Goal: Task Accomplishment & Management: Use online tool/utility

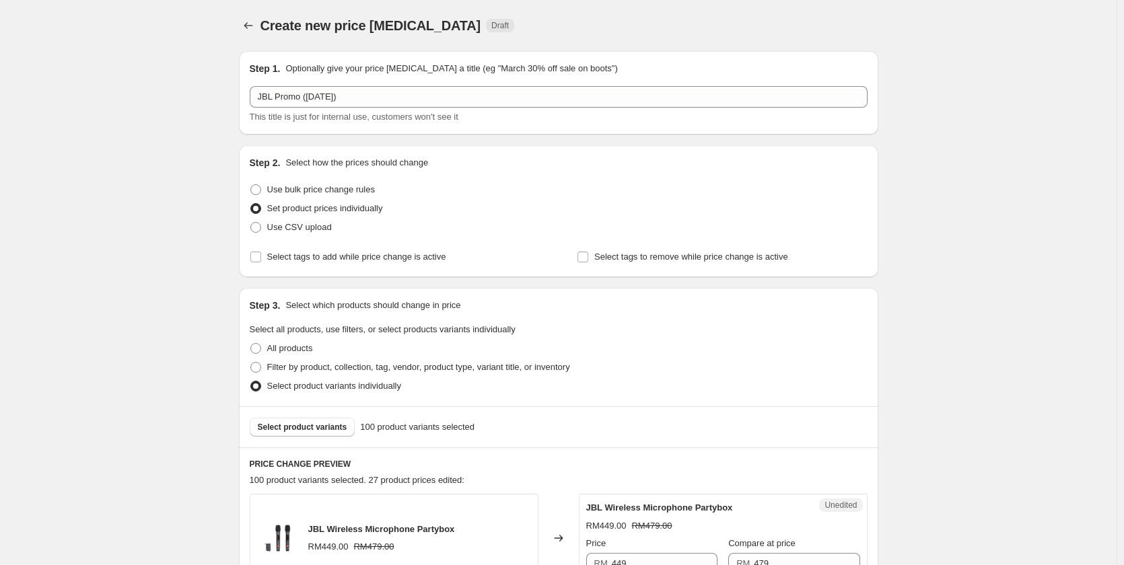
scroll to position [336, 0]
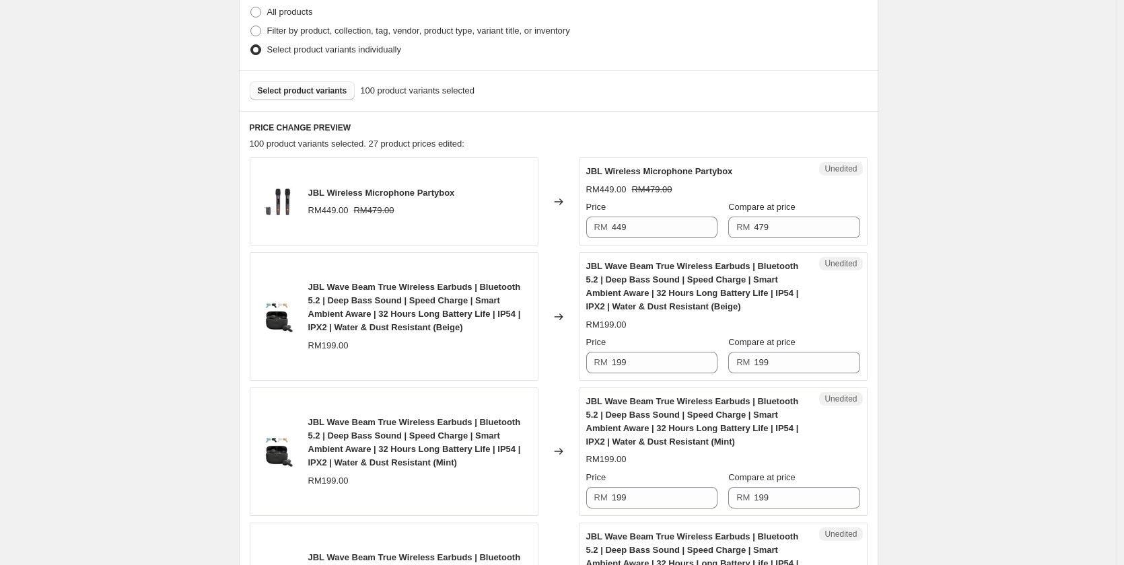
click at [319, 94] on span "Select product variants" at bounding box center [302, 90] width 89 height 11
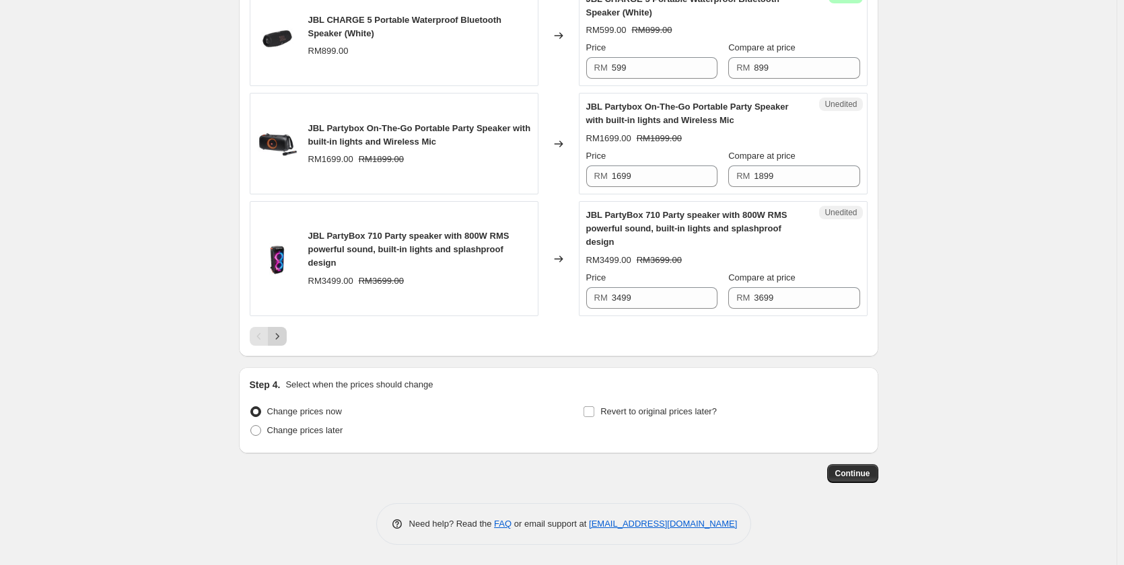
click at [283, 342] on icon "Next" at bounding box center [276, 336] width 13 height 13
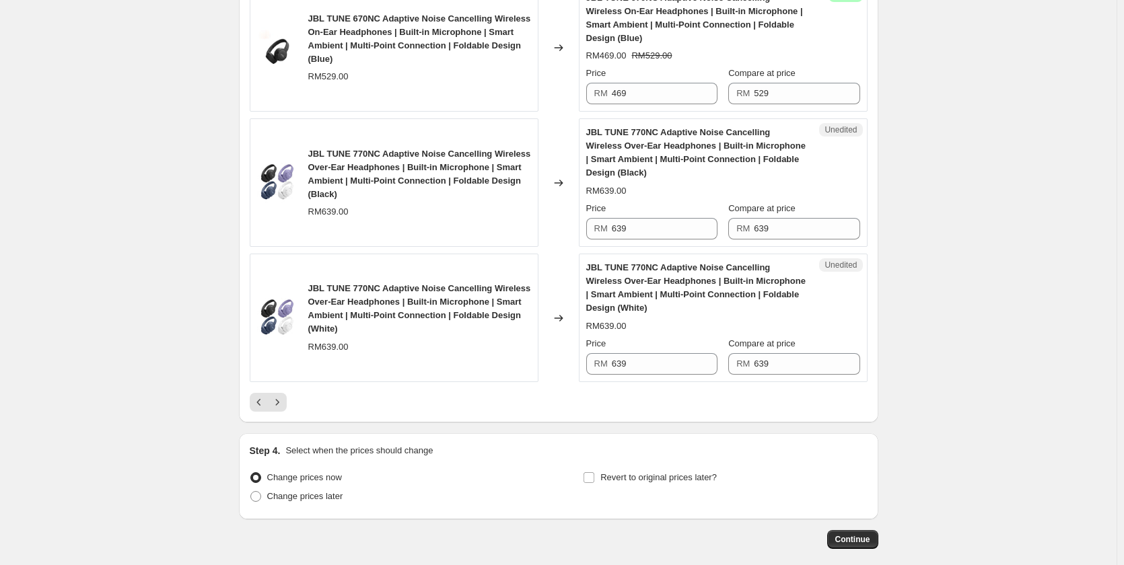
scroll to position [2644, 0]
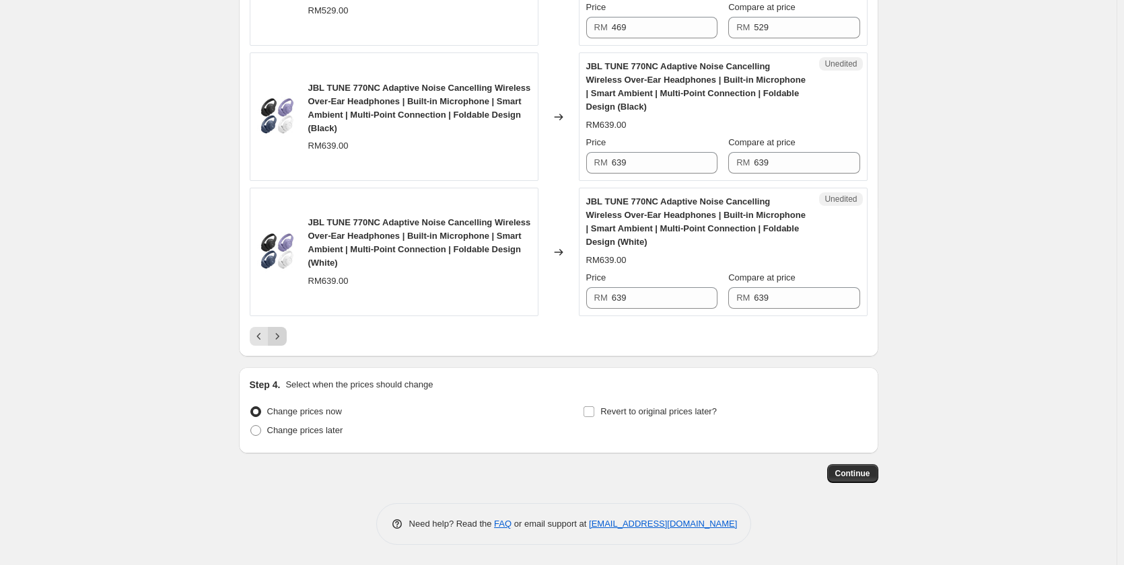
click at [279, 334] on icon "Next" at bounding box center [276, 336] width 13 height 13
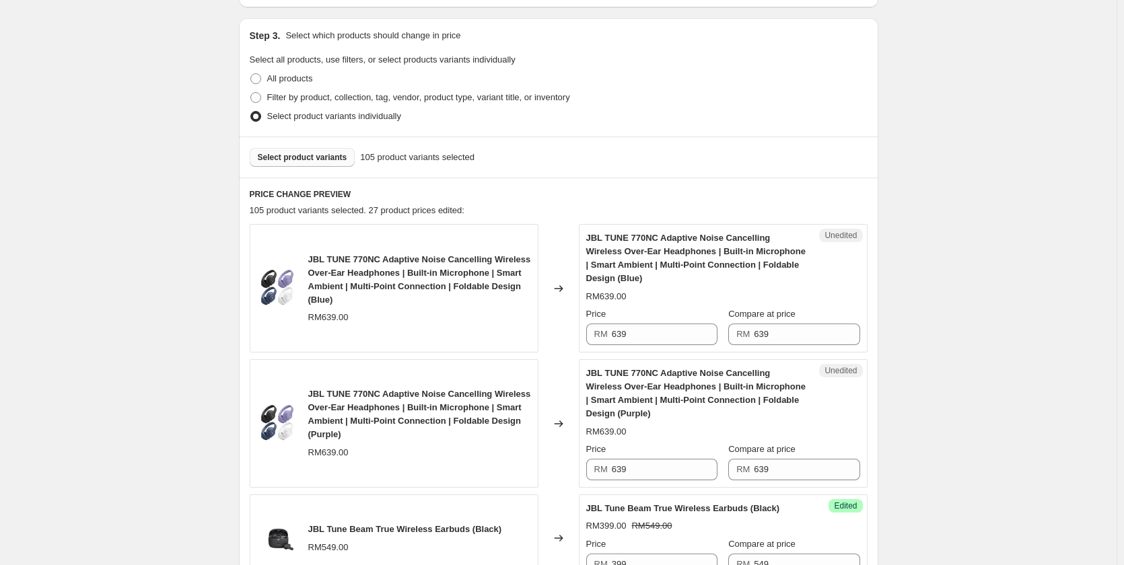
scroll to position [383, 0]
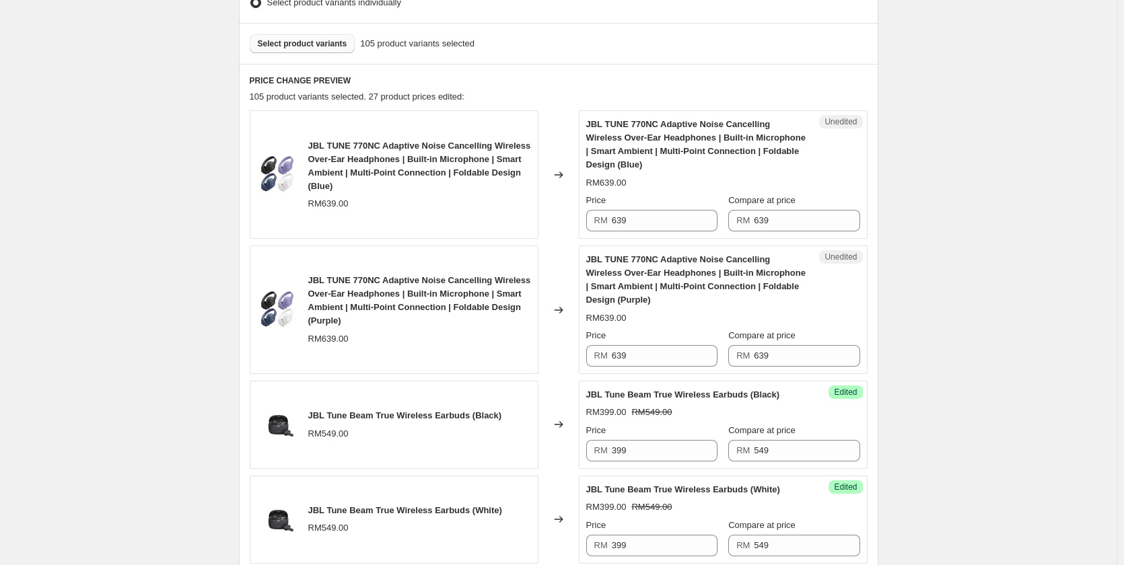
click at [692, 209] on div "Price RM 639" at bounding box center [651, 213] width 131 height 38
click at [688, 221] on input "639" at bounding box center [665, 221] width 106 height 22
drag, startPoint x: 688, startPoint y: 221, endPoint x: 495, endPoint y: 218, distance: 192.4
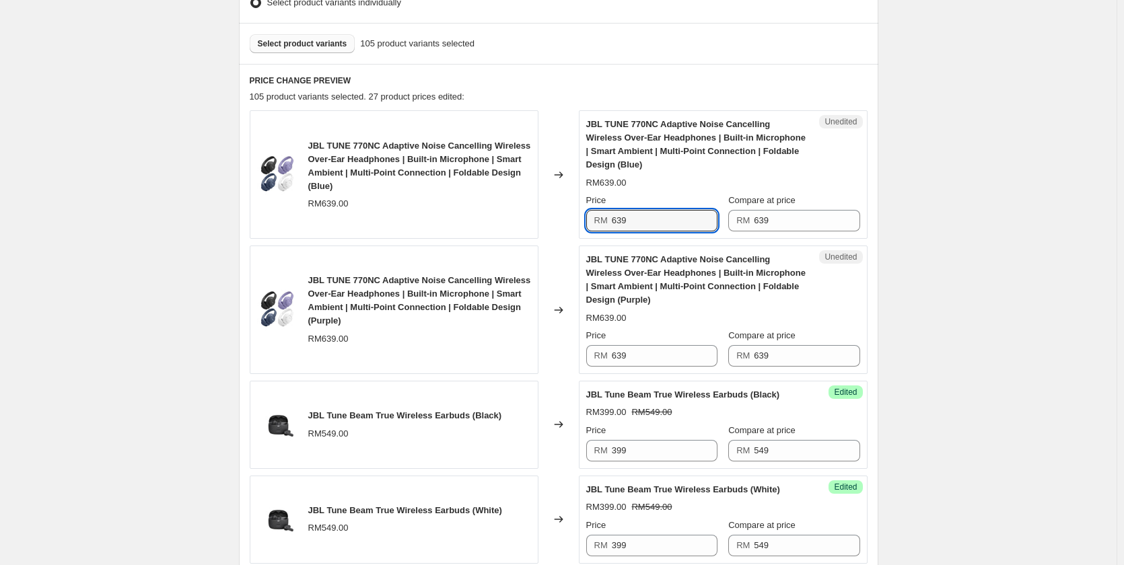
click at [495, 218] on div "JBL TUNE 770NC Adaptive Noise Cancelling Wireless Over-Ear Headphones | Built-i…" at bounding box center [559, 174] width 618 height 129
type input "539"
click at [638, 357] on input "639" at bounding box center [665, 356] width 106 height 22
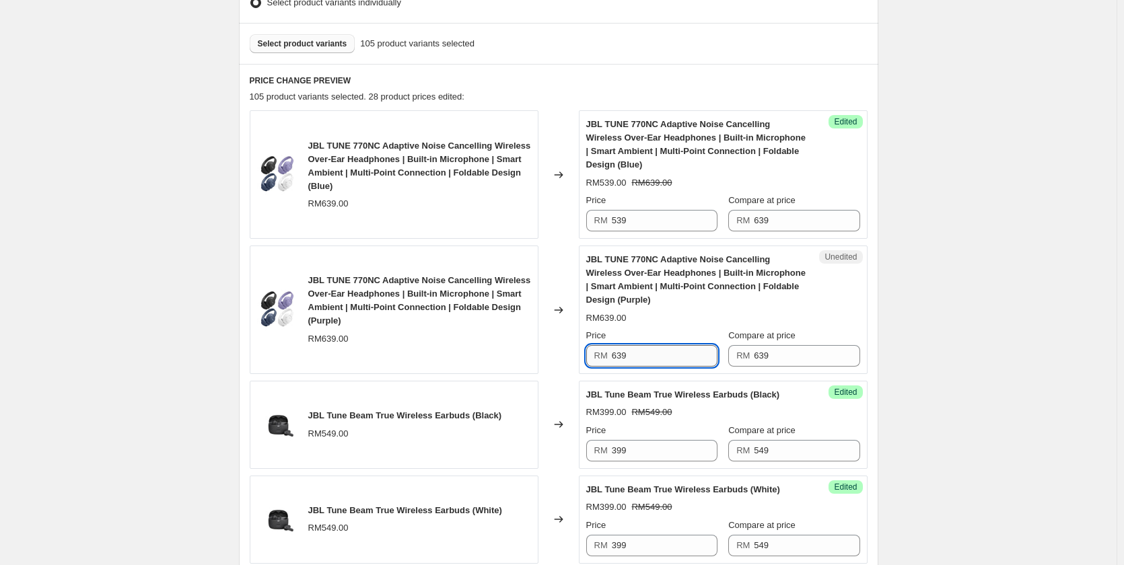
click at [638, 357] on input "639" at bounding box center [665, 356] width 106 height 22
type input "539"
click at [682, 355] on input "539" at bounding box center [665, 356] width 106 height 22
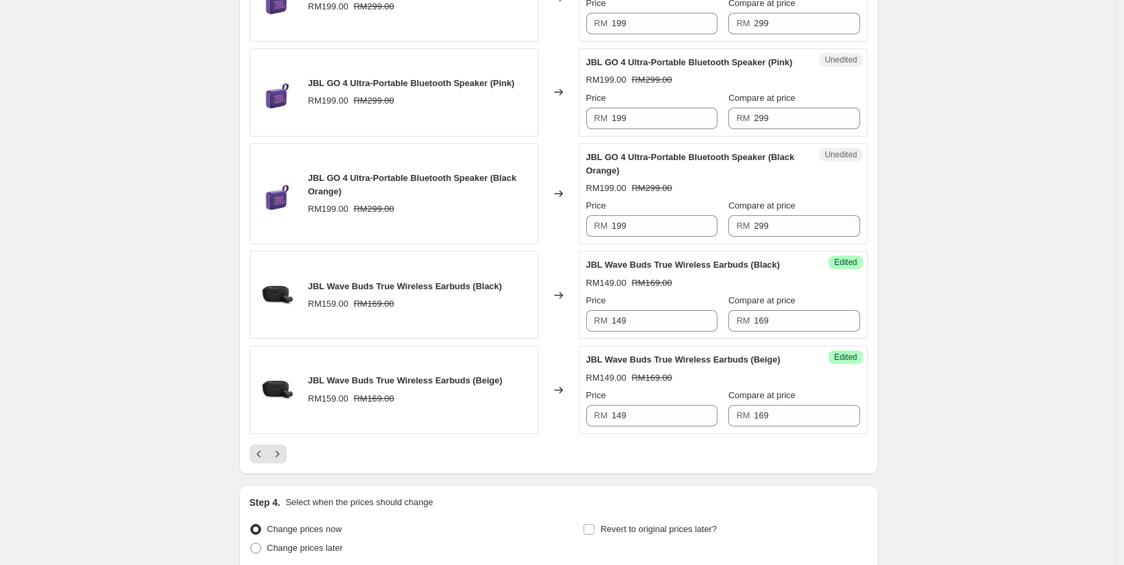
scroll to position [2267, 0]
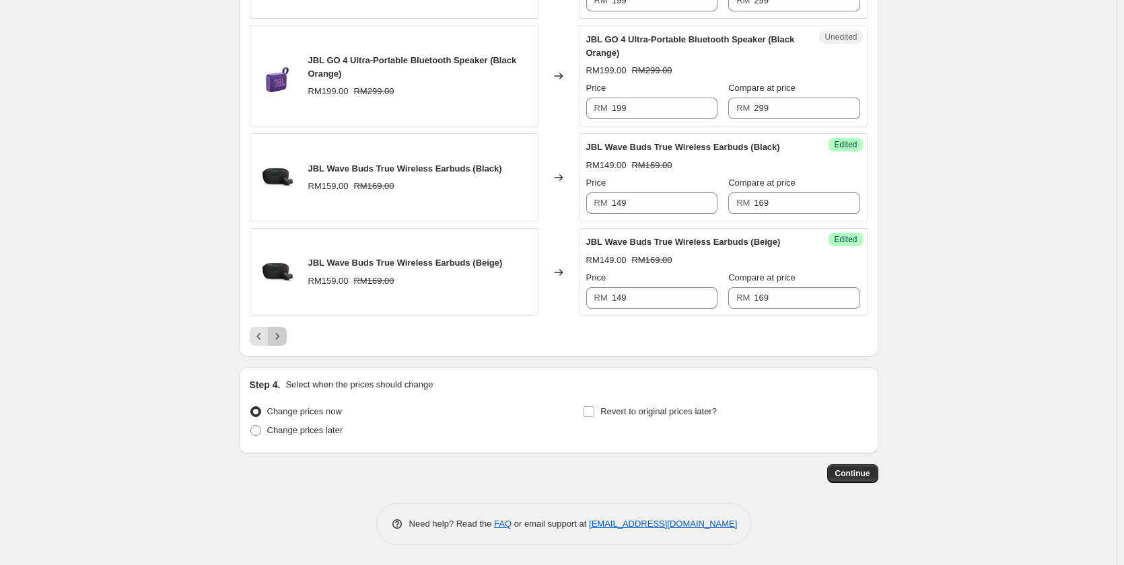
click at [272, 338] on button "Next" at bounding box center [277, 336] width 19 height 19
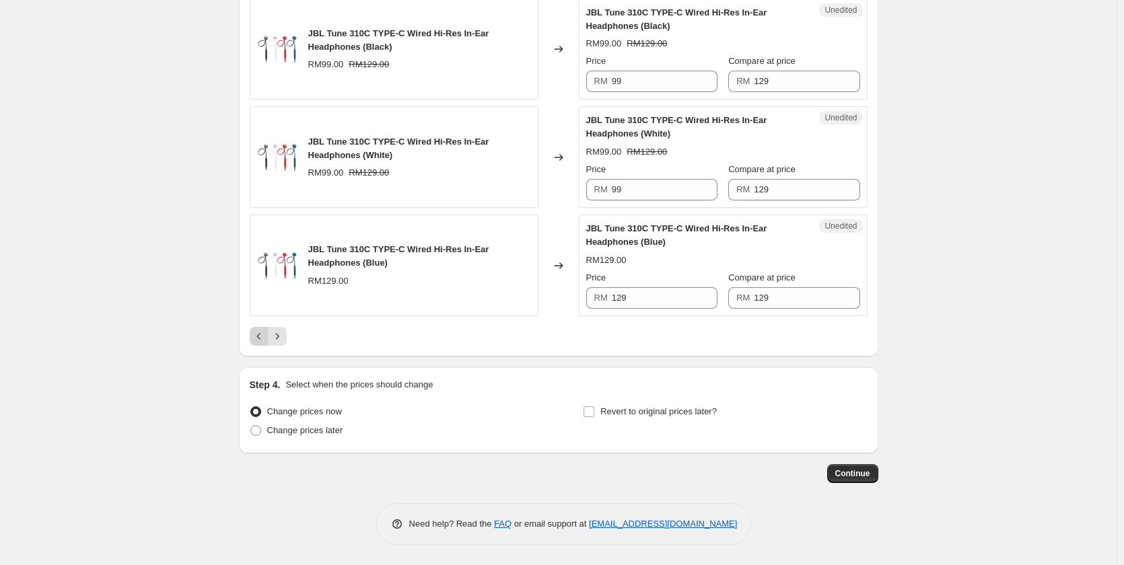
click at [260, 339] on icon "Previous" at bounding box center [258, 336] width 4 height 7
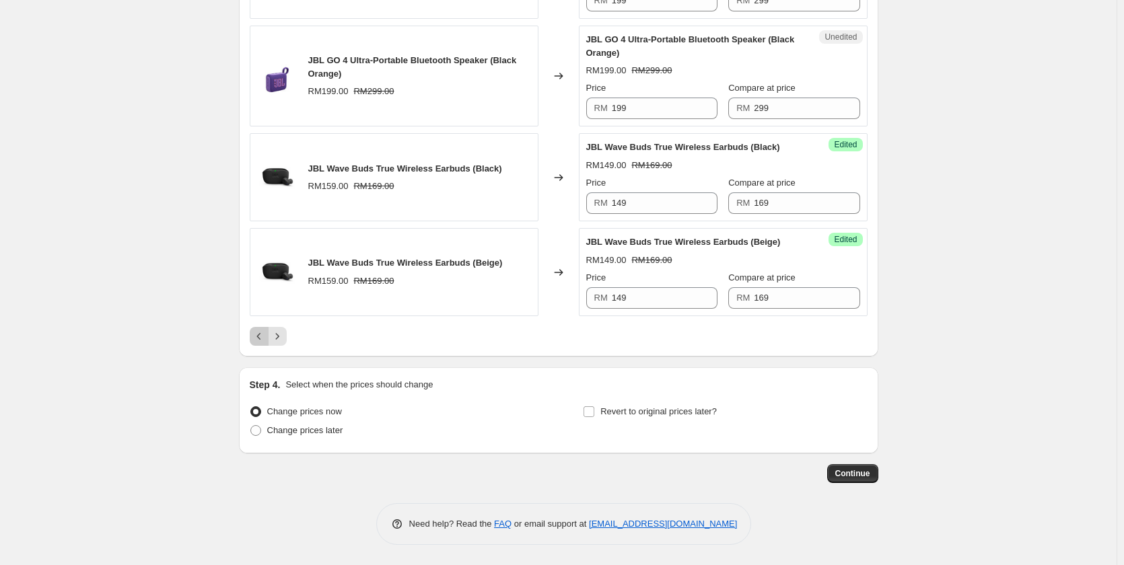
click at [260, 339] on icon "Previous" at bounding box center [258, 336] width 4 height 7
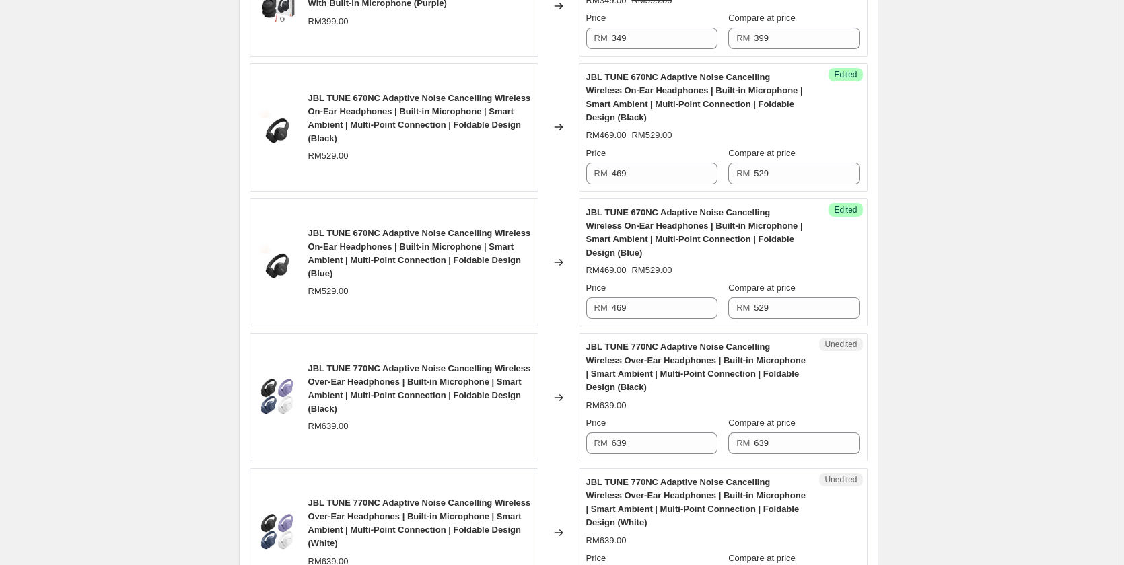
scroll to position [2536, 0]
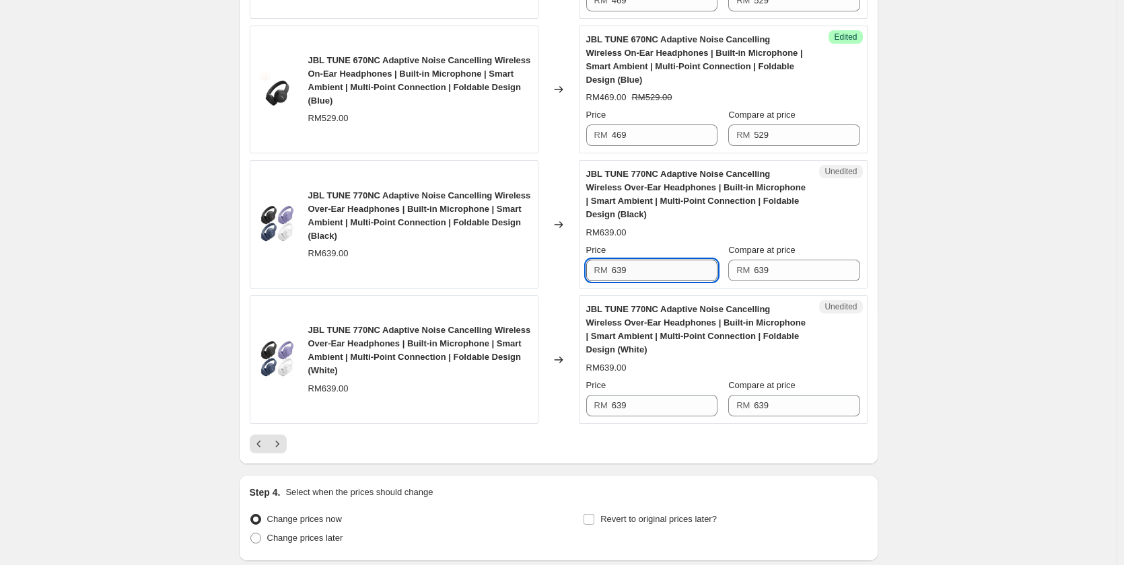
click at [662, 274] on input "639" at bounding box center [665, 271] width 106 height 22
click at [662, 270] on input "439" at bounding box center [665, 271] width 106 height 22
click at [657, 276] on input "539" at bounding box center [665, 271] width 106 height 22
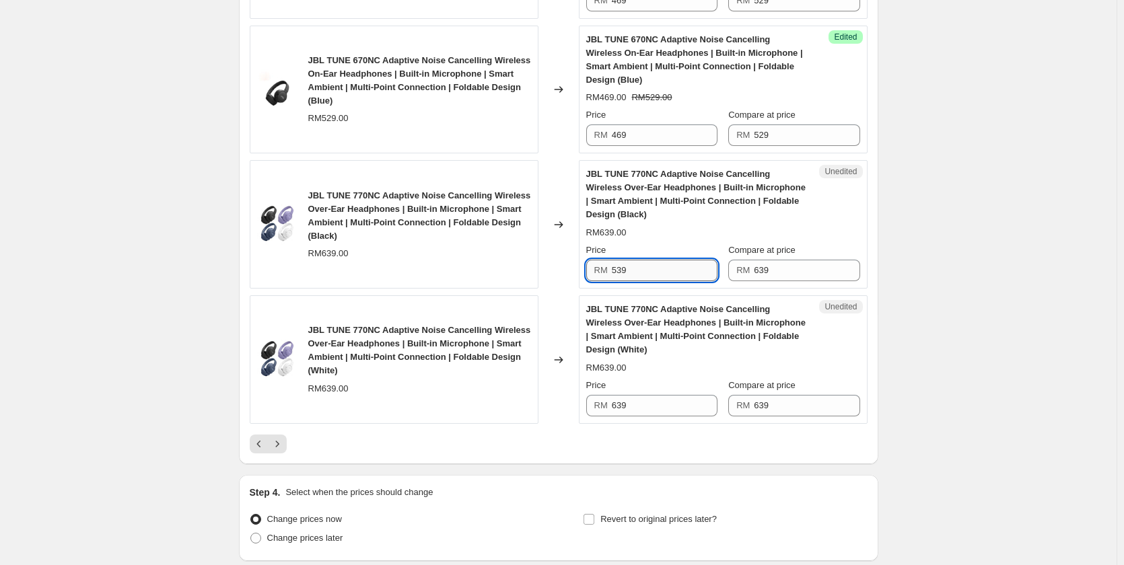
click at [657, 276] on input "539" at bounding box center [665, 271] width 106 height 22
type input "539"
click at [664, 394] on div "Price RM 639" at bounding box center [651, 398] width 131 height 38
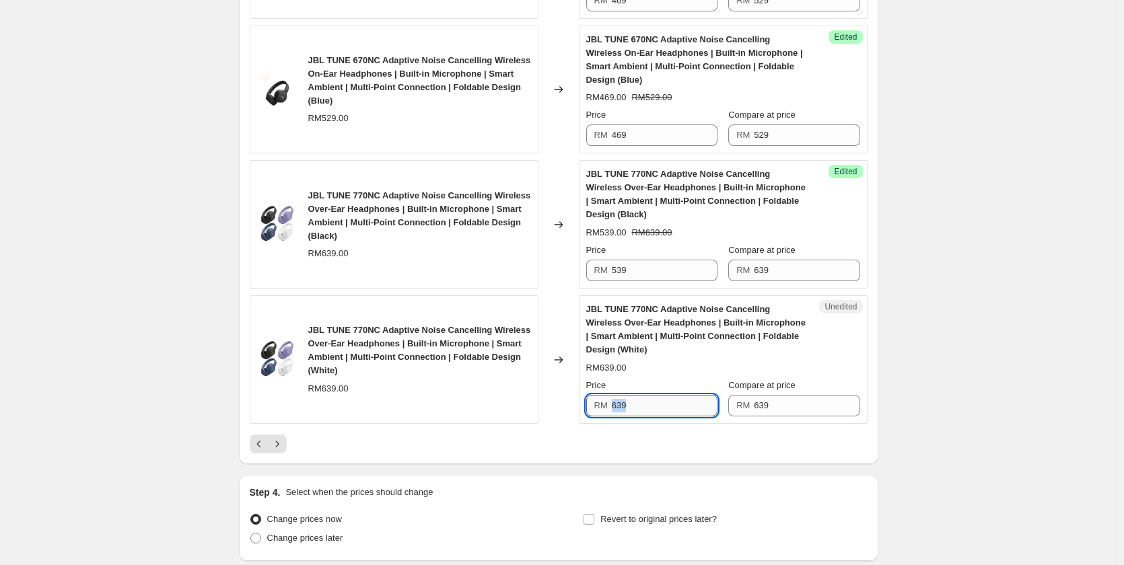
click at [664, 396] on div "Price RM 639" at bounding box center [651, 398] width 131 height 38
click at [663, 400] on input "639" at bounding box center [665, 406] width 106 height 22
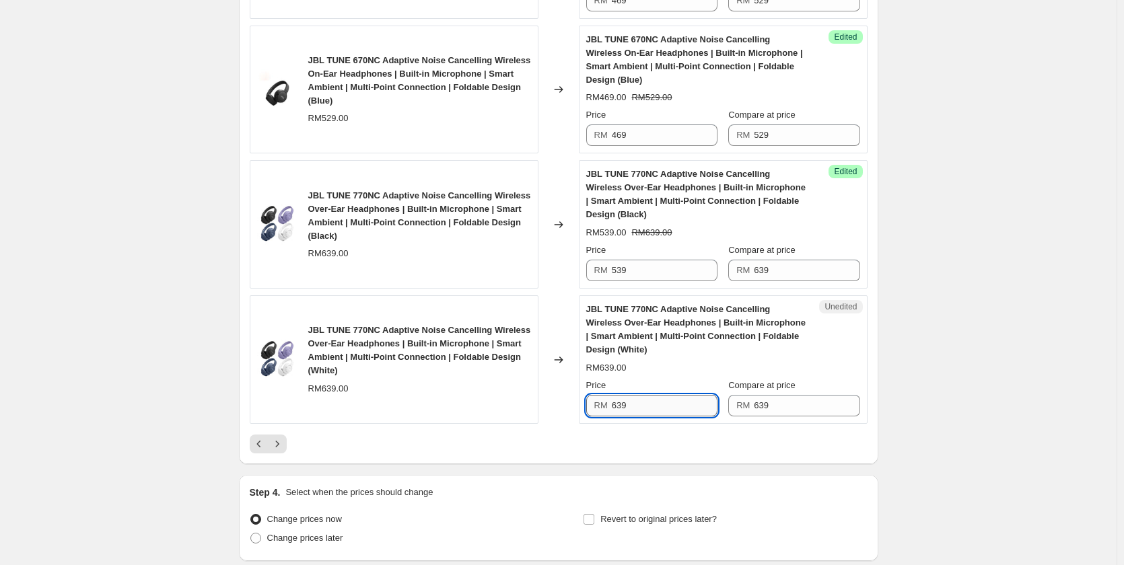
paste input "5"
type input "539"
click at [649, 437] on div at bounding box center [559, 444] width 618 height 19
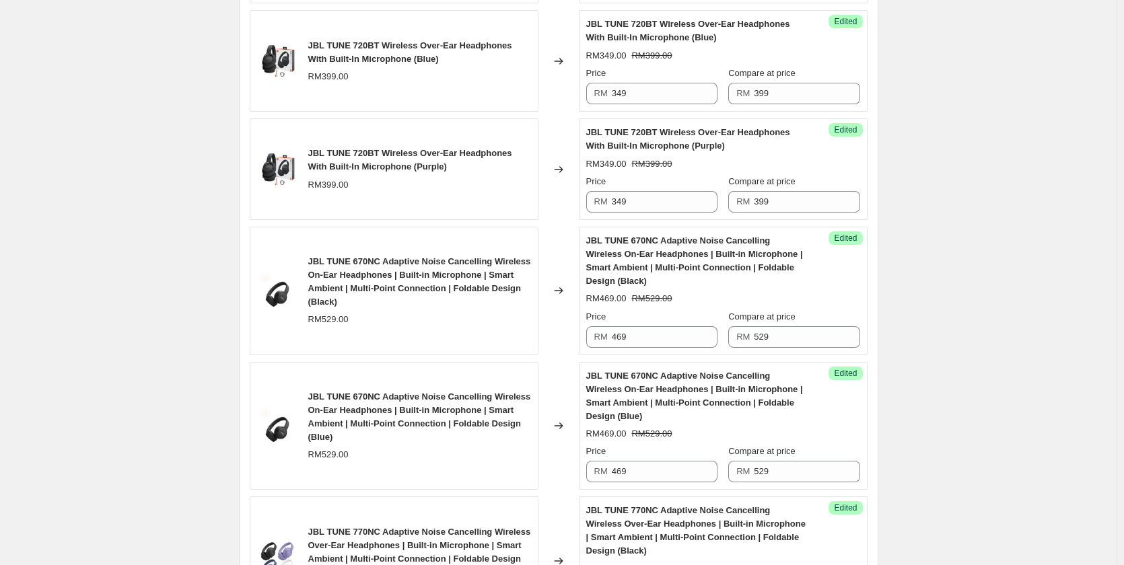
scroll to position [2604, 0]
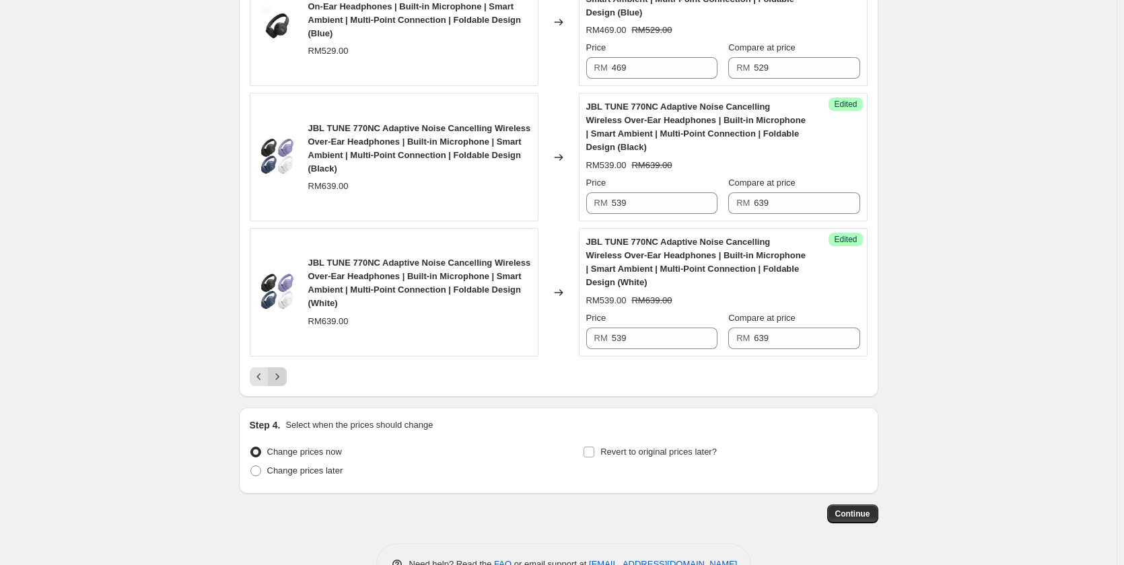
click at [279, 384] on button "Next" at bounding box center [277, 376] width 19 height 19
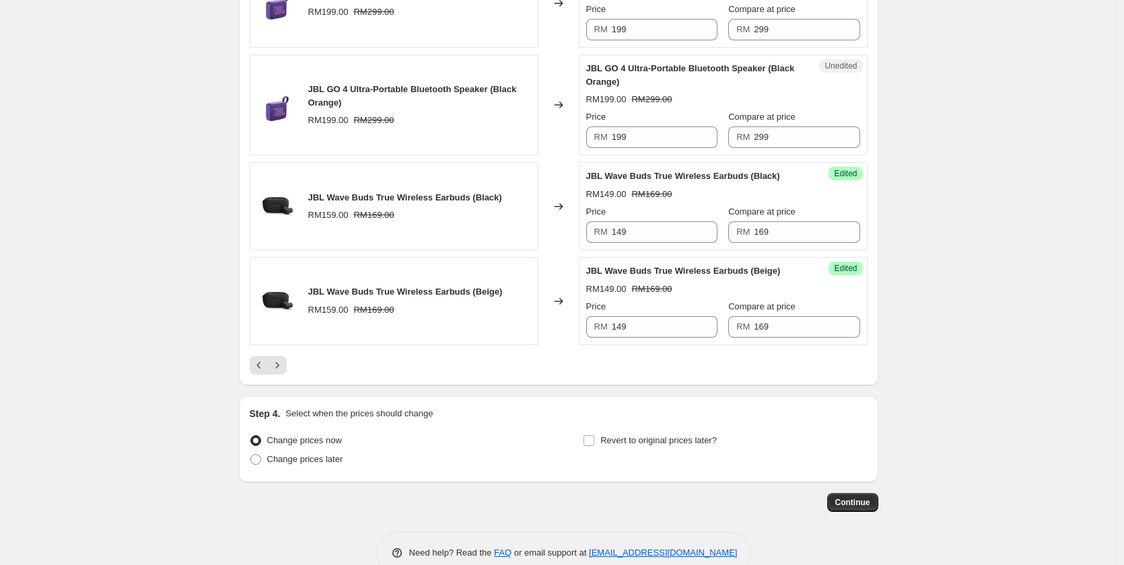
scroll to position [2267, 0]
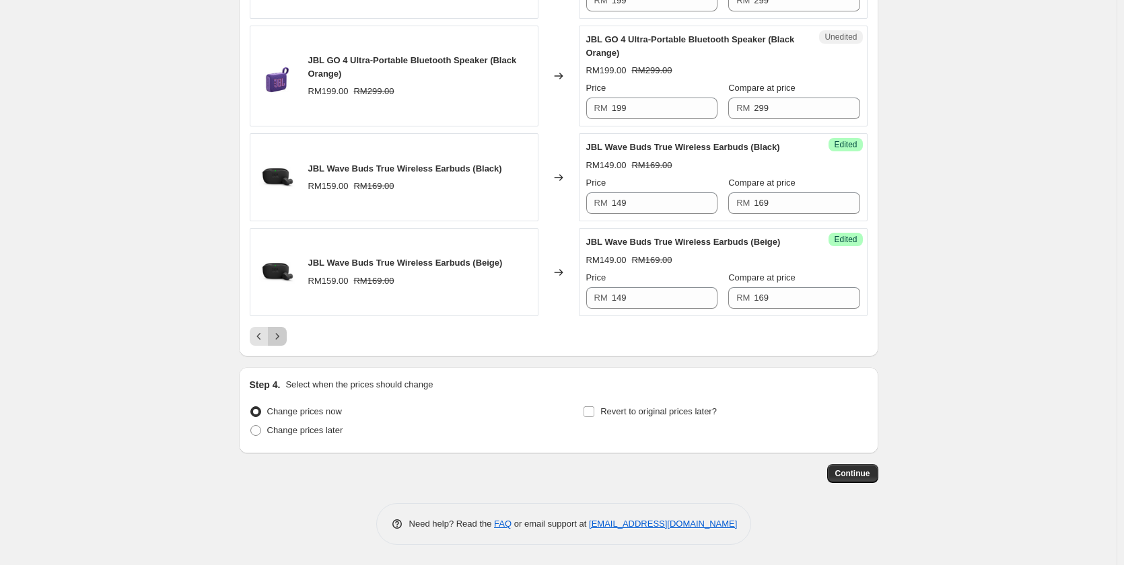
click at [284, 340] on icon "Next" at bounding box center [276, 336] width 13 height 13
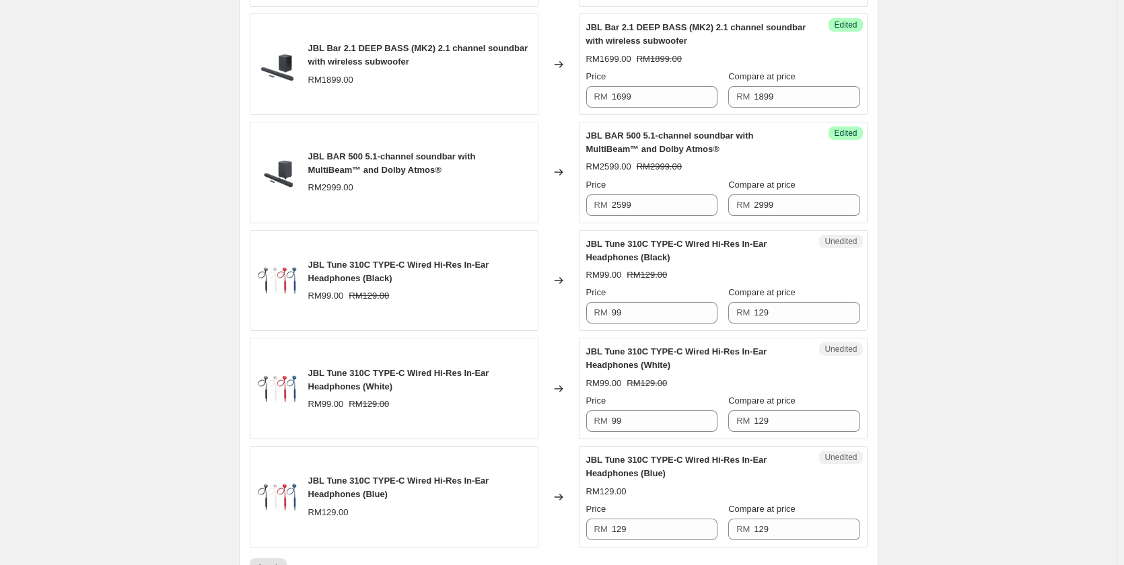
scroll to position [2200, 0]
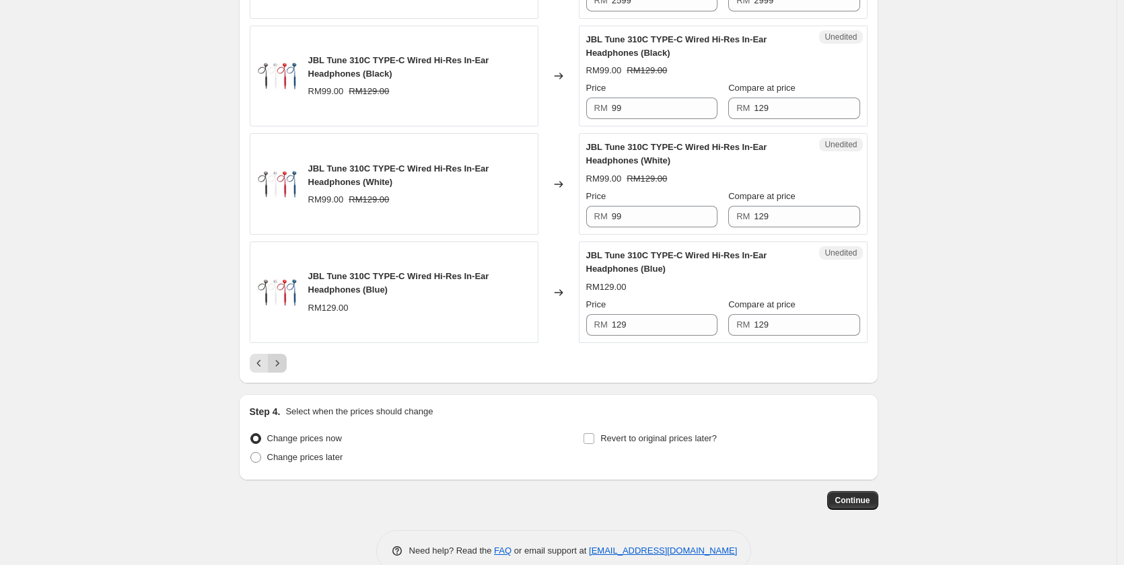
click at [284, 370] on icon "Next" at bounding box center [276, 363] width 13 height 13
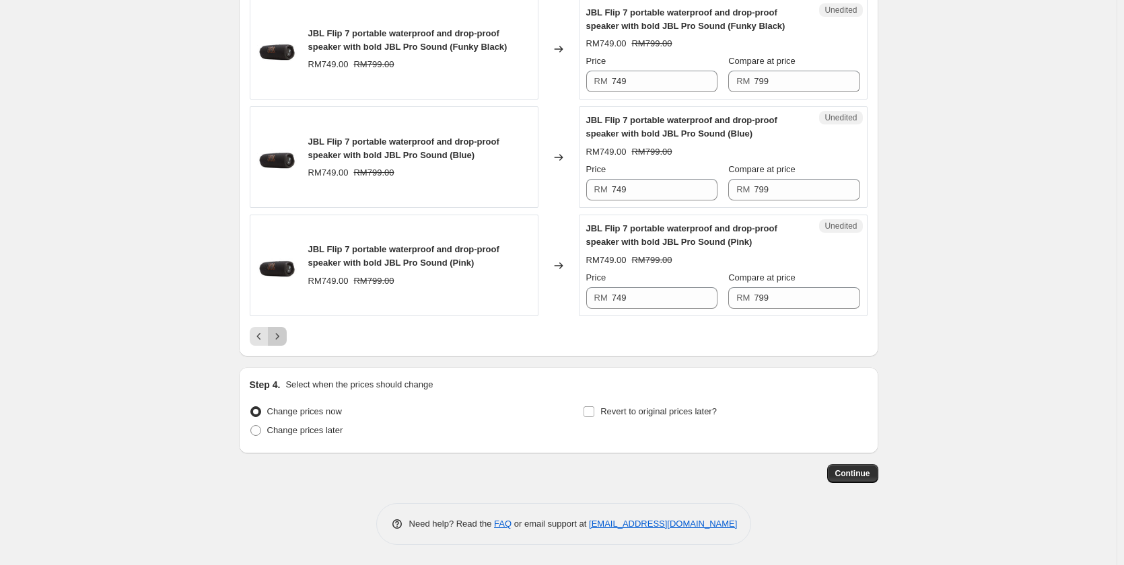
click at [280, 337] on icon "Next" at bounding box center [276, 336] width 13 height 13
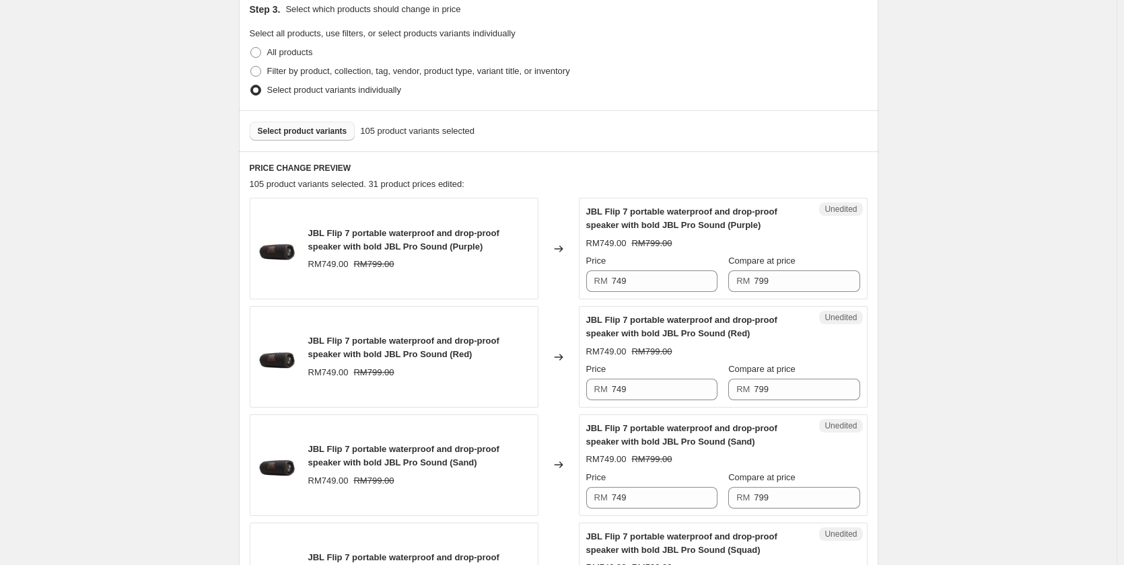
scroll to position [202, 0]
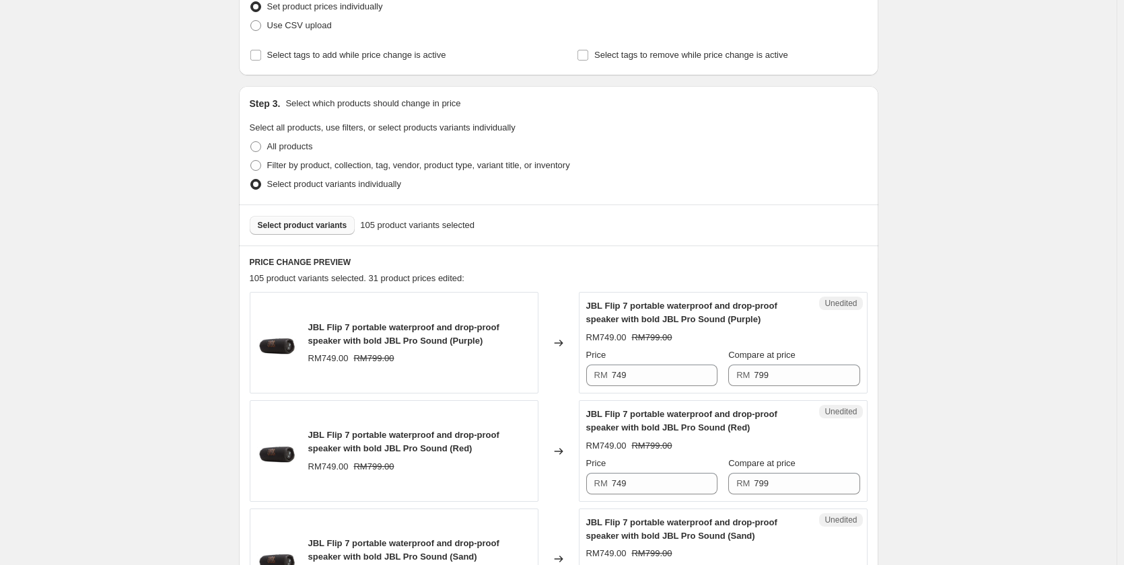
click at [297, 226] on span "Select product variants" at bounding box center [302, 225] width 89 height 11
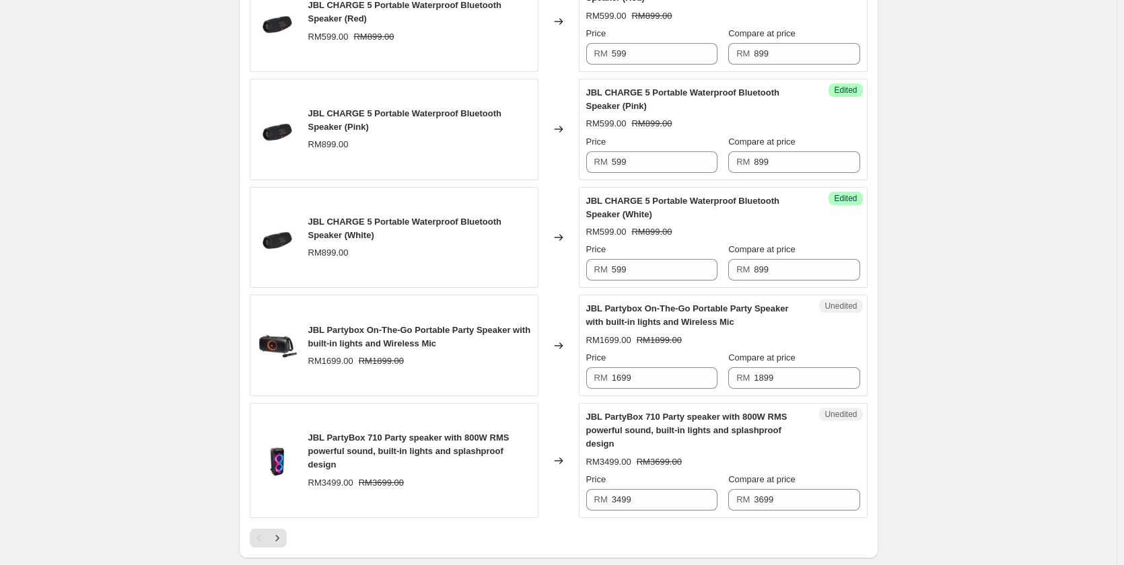
scroll to position [2086, 0]
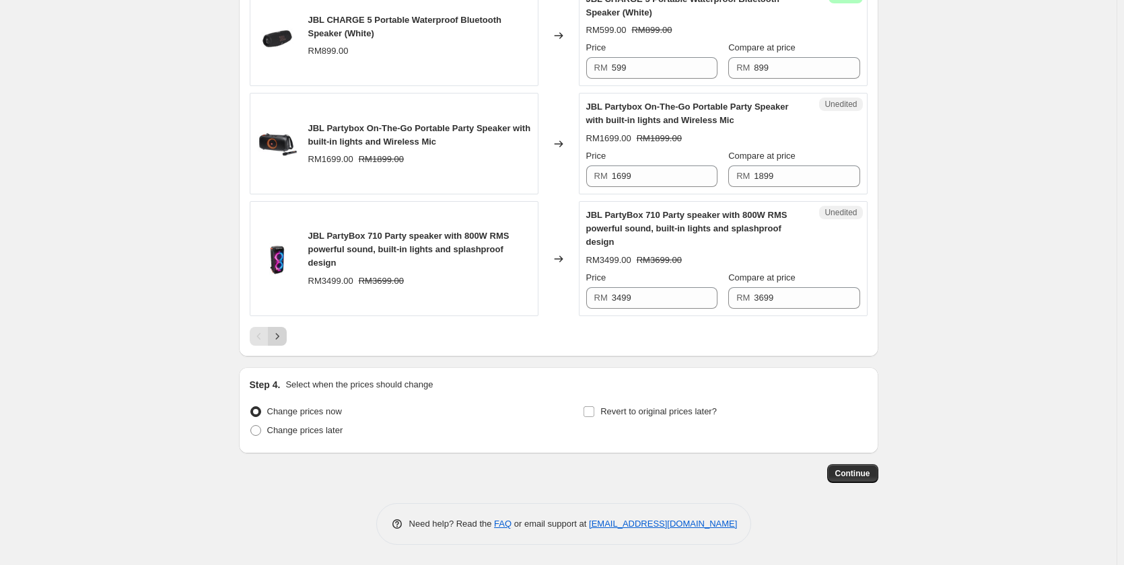
click at [280, 345] on button "Next" at bounding box center [277, 336] width 19 height 19
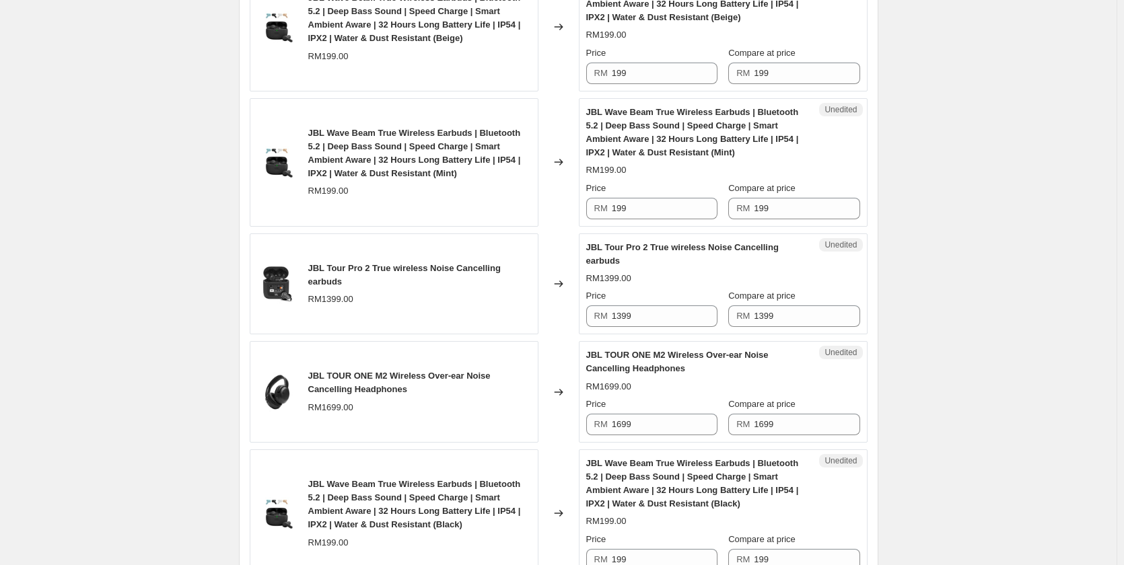
scroll to position [747, 0]
click at [643, 428] on input "1699" at bounding box center [665, 425] width 106 height 22
type input "999"
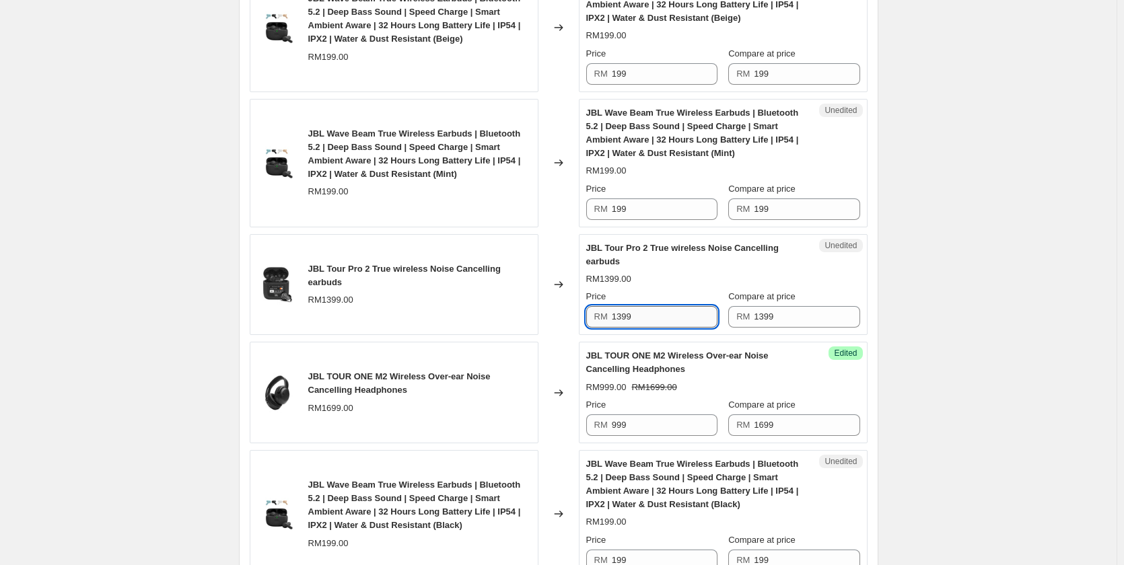
click at [649, 320] on input "1399" at bounding box center [665, 317] width 106 height 22
type input "799"
click at [660, 279] on div "RM1399.00" at bounding box center [723, 278] width 274 height 13
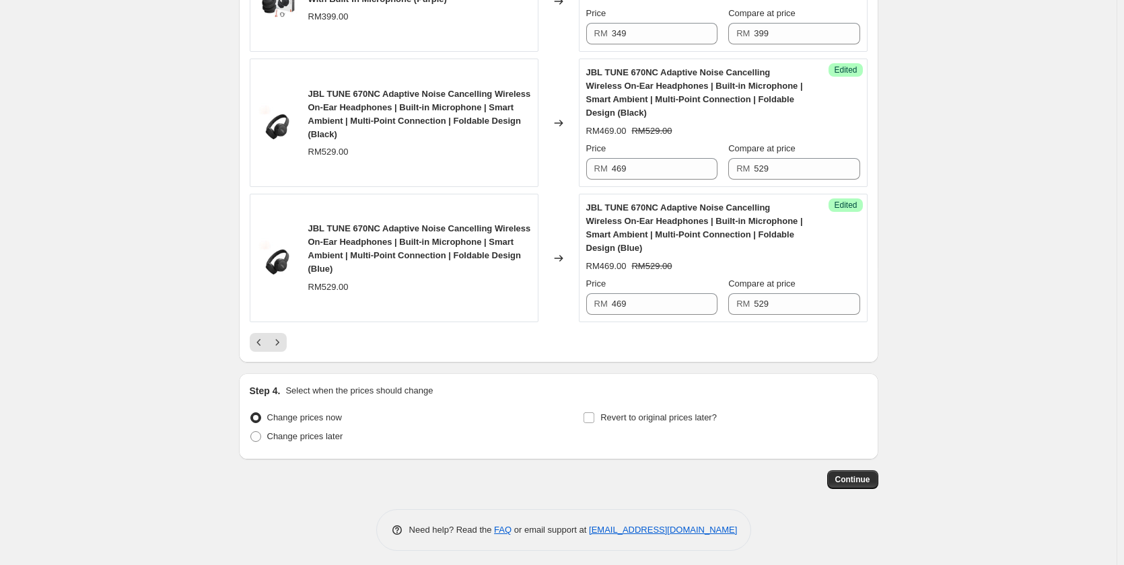
scroll to position [2590, 0]
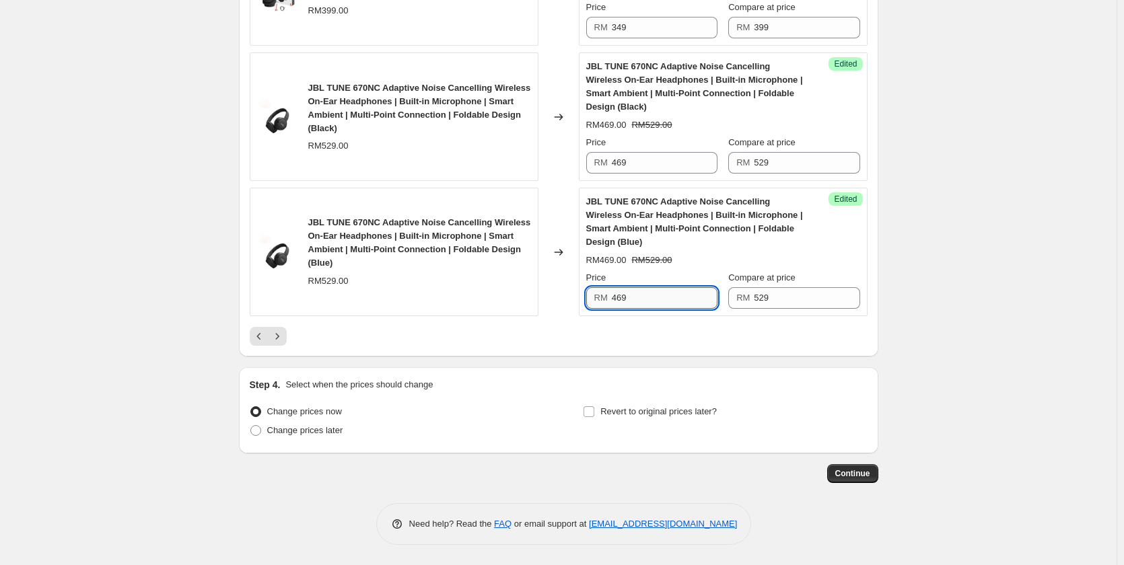
click at [657, 297] on input "469" at bounding box center [665, 298] width 106 height 22
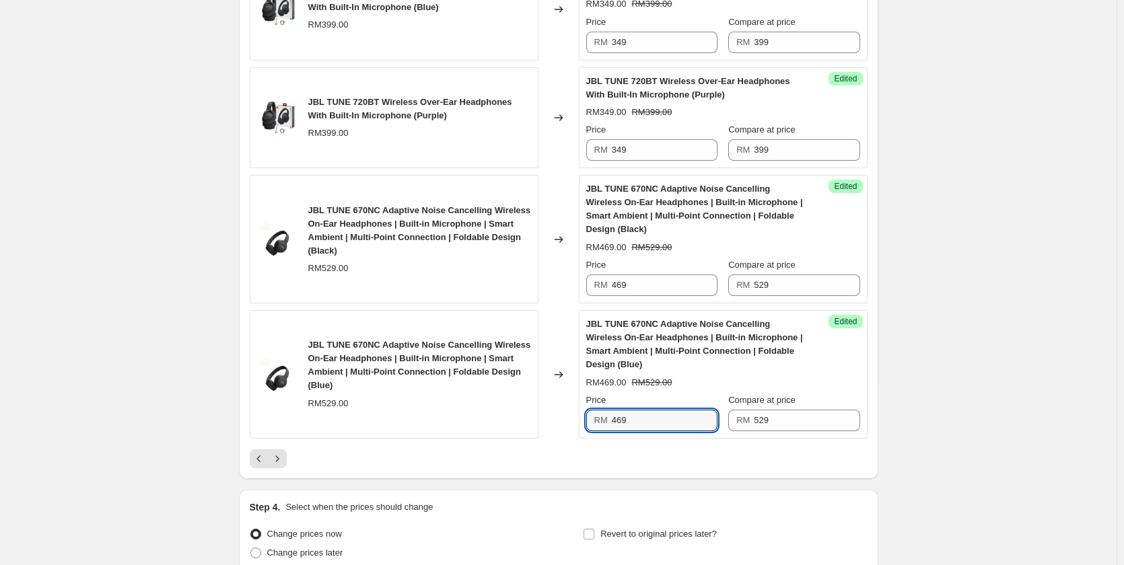
scroll to position [2456, 0]
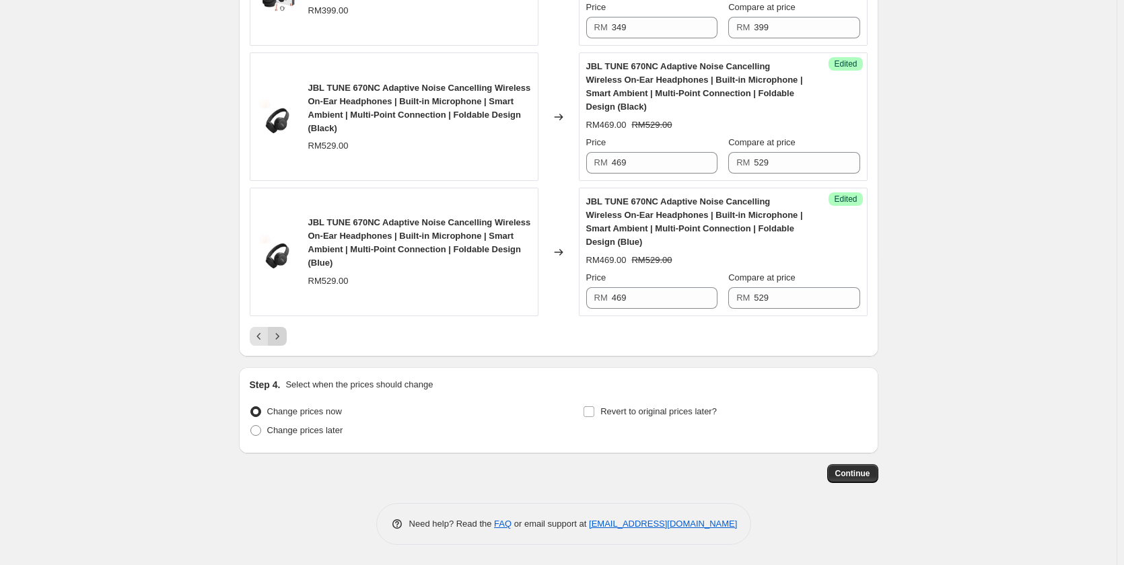
click at [284, 342] on icon "Next" at bounding box center [276, 336] width 13 height 13
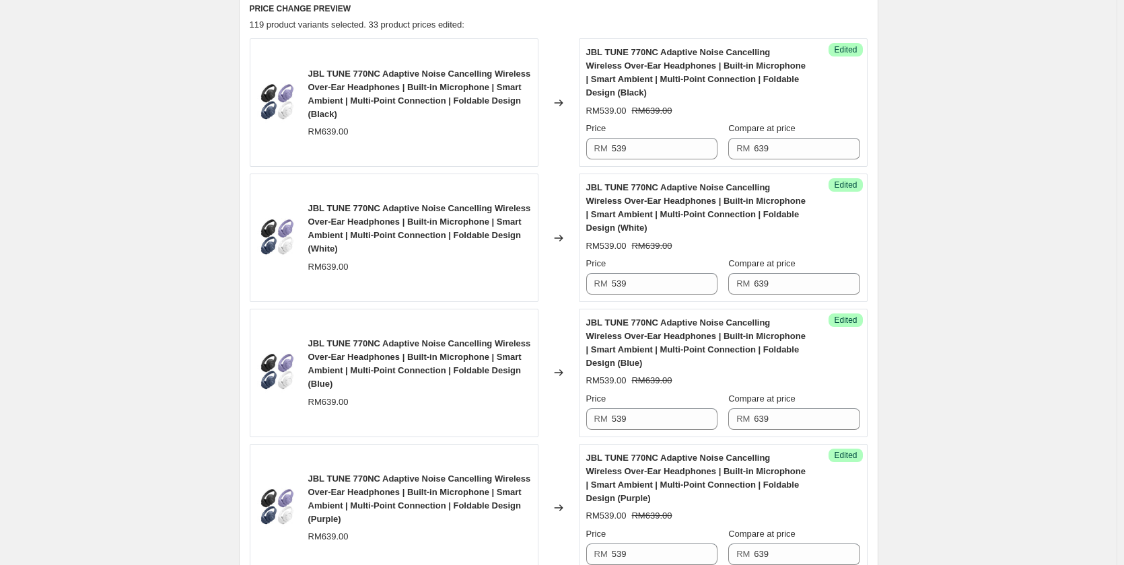
scroll to position [262, 0]
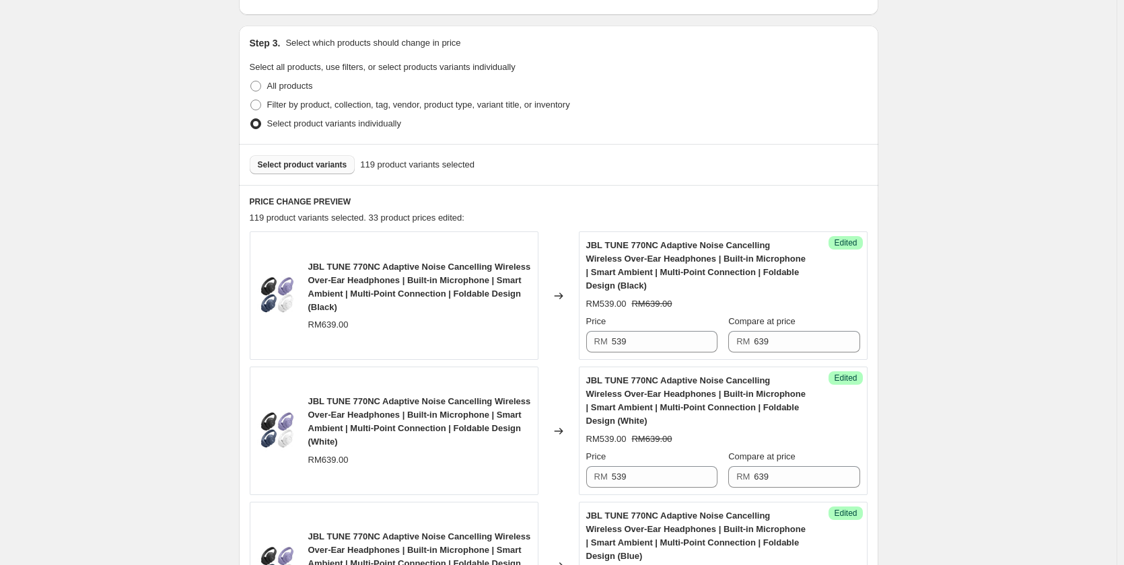
click at [297, 159] on button "Select product variants" at bounding box center [303, 164] width 106 height 19
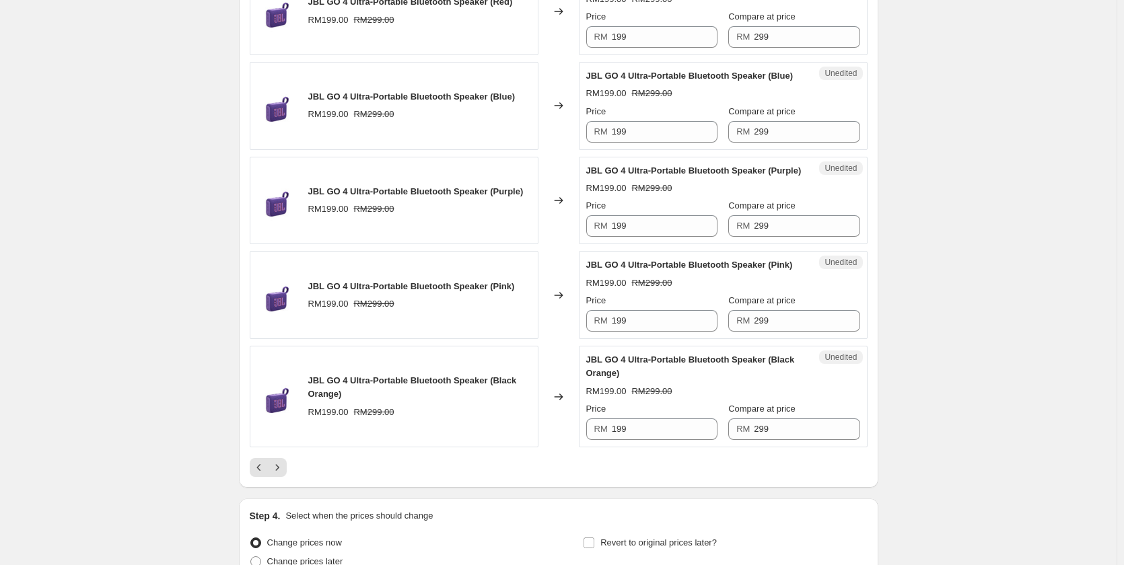
scroll to position [2348, 0]
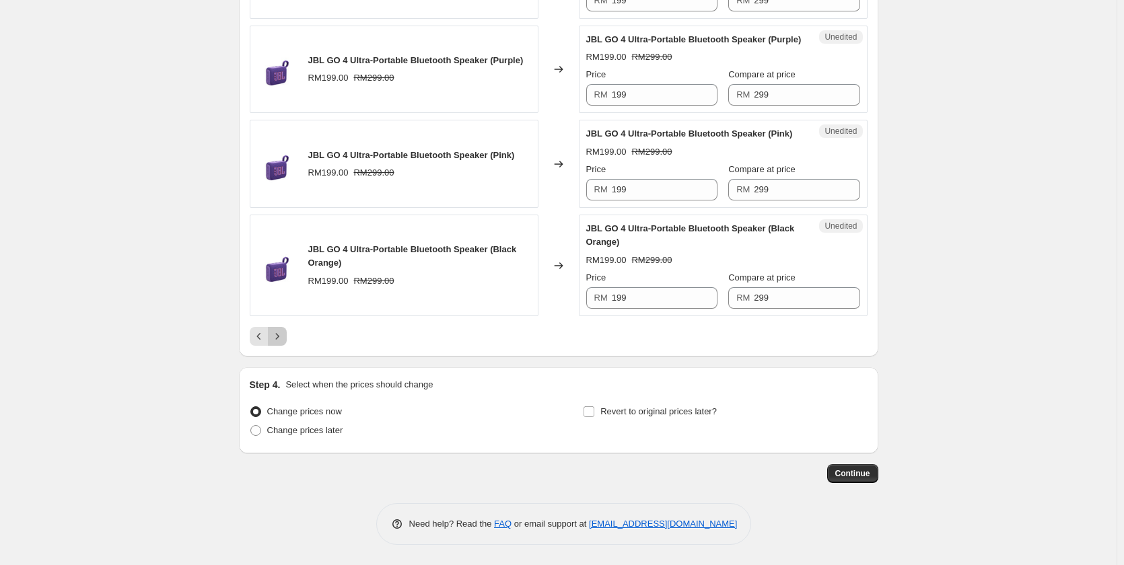
click at [275, 334] on icon "Next" at bounding box center [276, 336] width 13 height 13
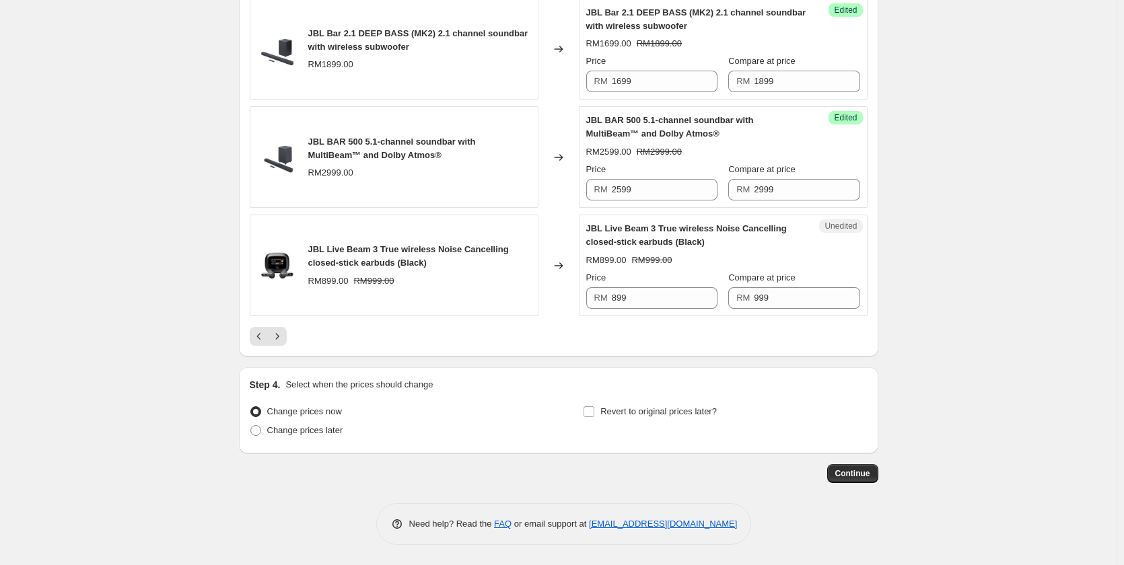
click at [275, 333] on icon "Next" at bounding box center [276, 336] width 13 height 13
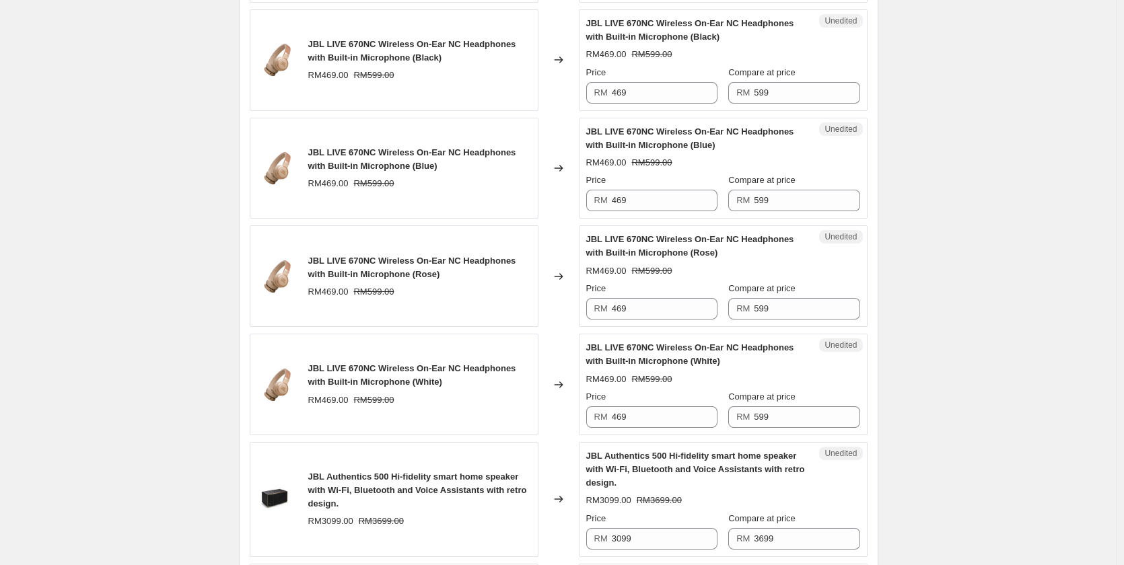
scroll to position [1702, 0]
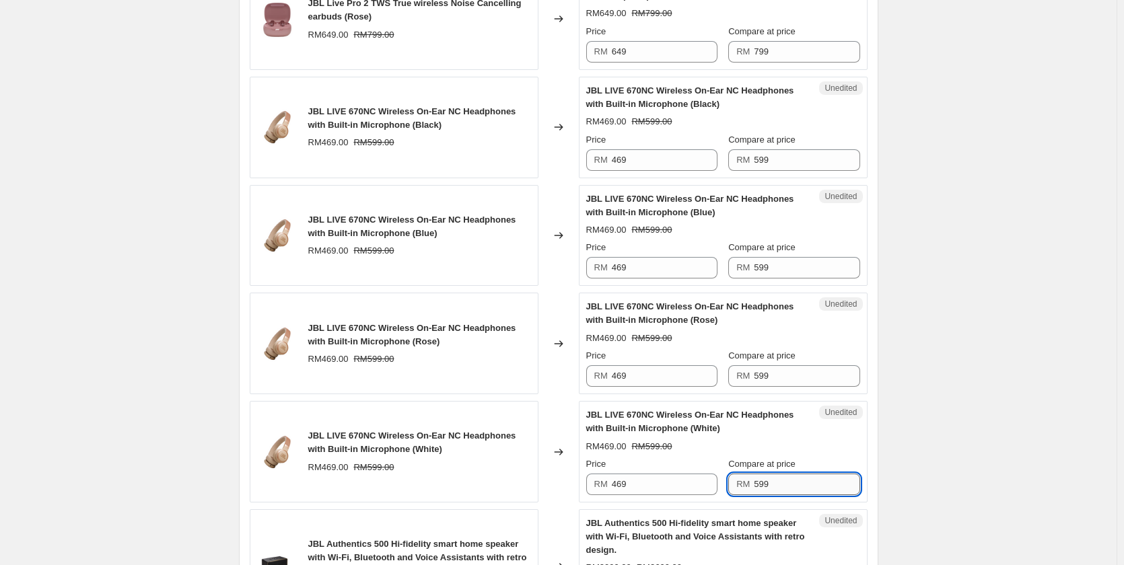
click at [756, 492] on input "599" at bounding box center [807, 485] width 106 height 22
click at [625, 483] on input "469" at bounding box center [665, 485] width 106 height 22
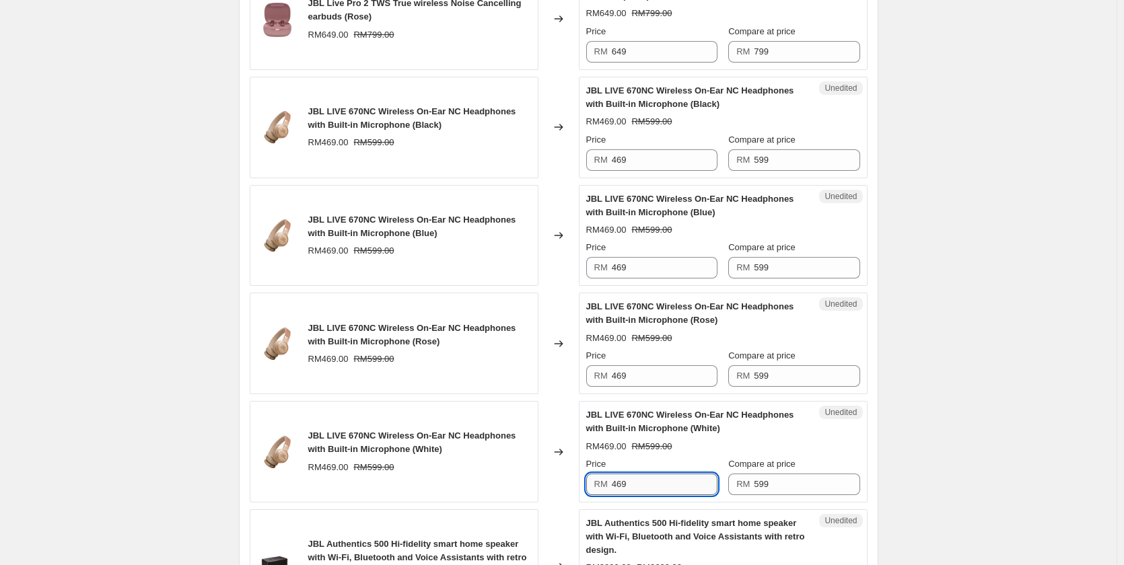
click at [625, 483] on input "469" at bounding box center [665, 485] width 106 height 22
paste input "59"
type input "599"
click at [632, 379] on input "469" at bounding box center [665, 376] width 106 height 22
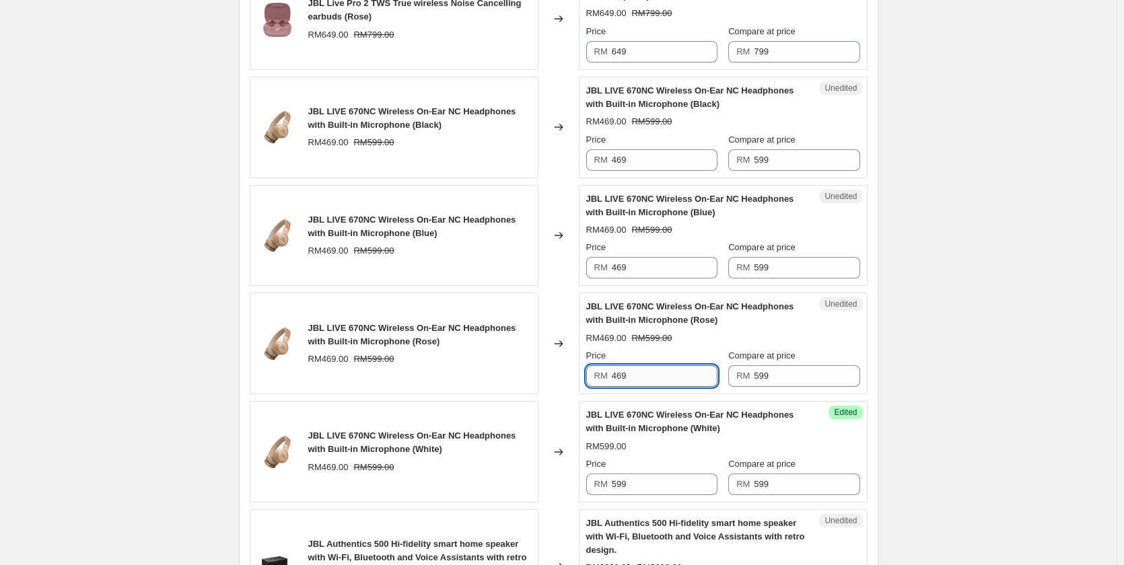
click at [632, 379] on input "469" at bounding box center [665, 376] width 106 height 22
paste input "59"
type input "599"
click at [630, 266] on input "469" at bounding box center [665, 268] width 106 height 22
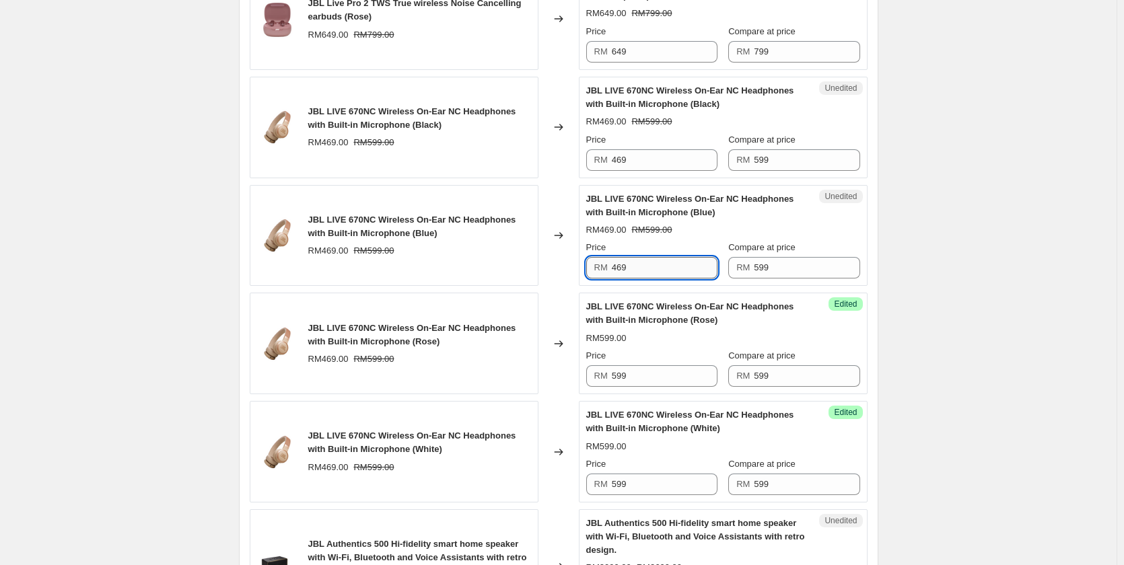
click at [630, 266] on input "469" at bounding box center [665, 268] width 106 height 22
paste input "59"
type input "599"
click at [673, 163] on input "469" at bounding box center [665, 160] width 106 height 22
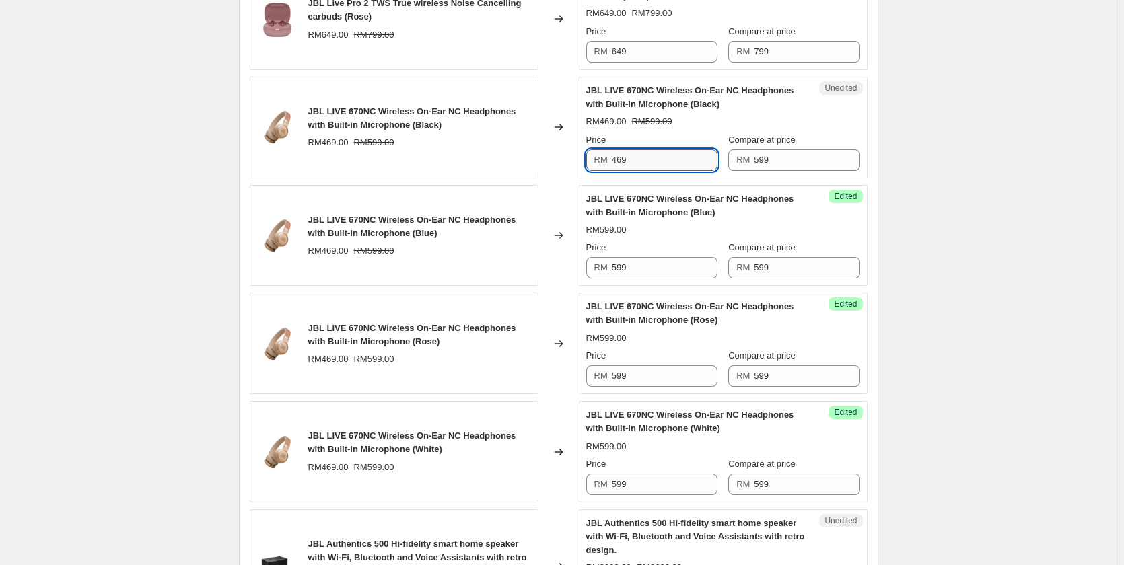
click at [673, 163] on input "469" at bounding box center [665, 160] width 106 height 22
paste input "59"
type input "599"
click at [799, 144] on div "Compare at price" at bounding box center [793, 139] width 131 height 13
click at [799, 148] on div "Compare at price RM 599" at bounding box center [793, 152] width 131 height 38
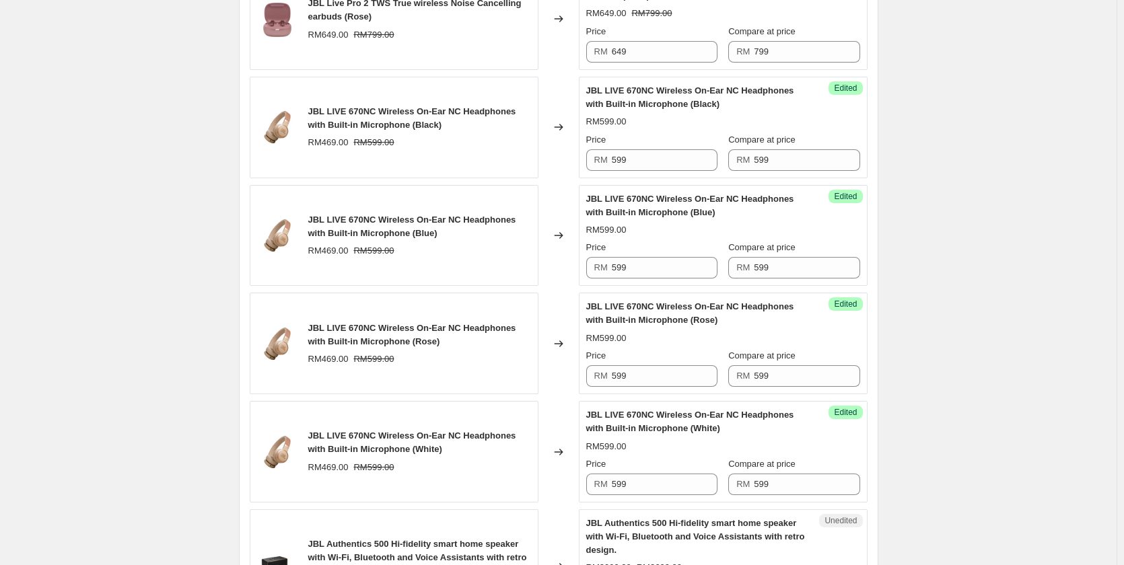
click at [799, 148] on div "Compare at price RM 599" at bounding box center [793, 152] width 131 height 38
click at [799, 168] on input "599" at bounding box center [807, 160] width 106 height 22
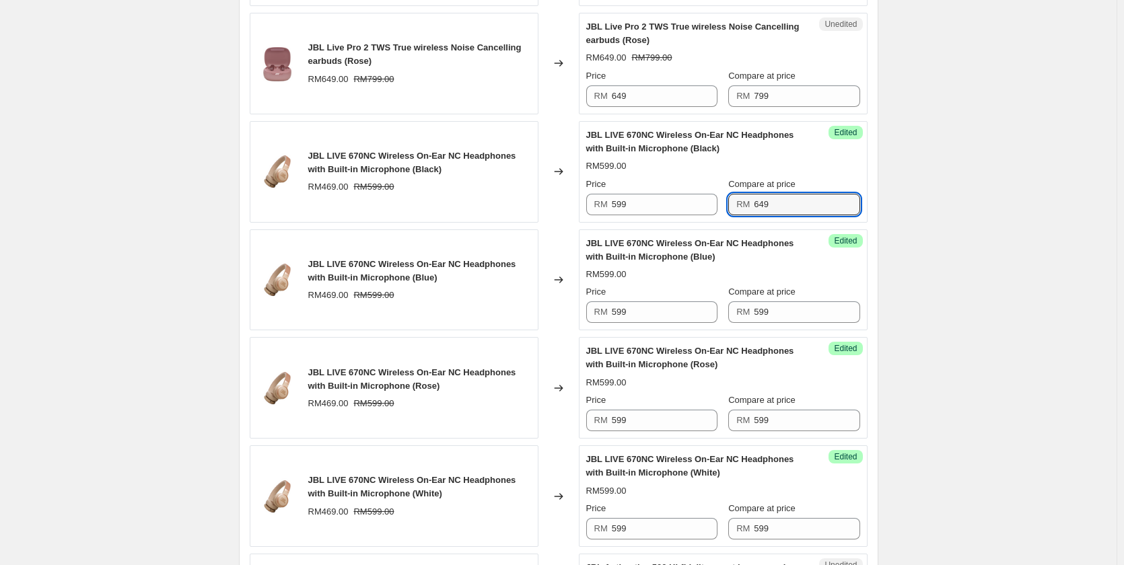
scroll to position [1635, 0]
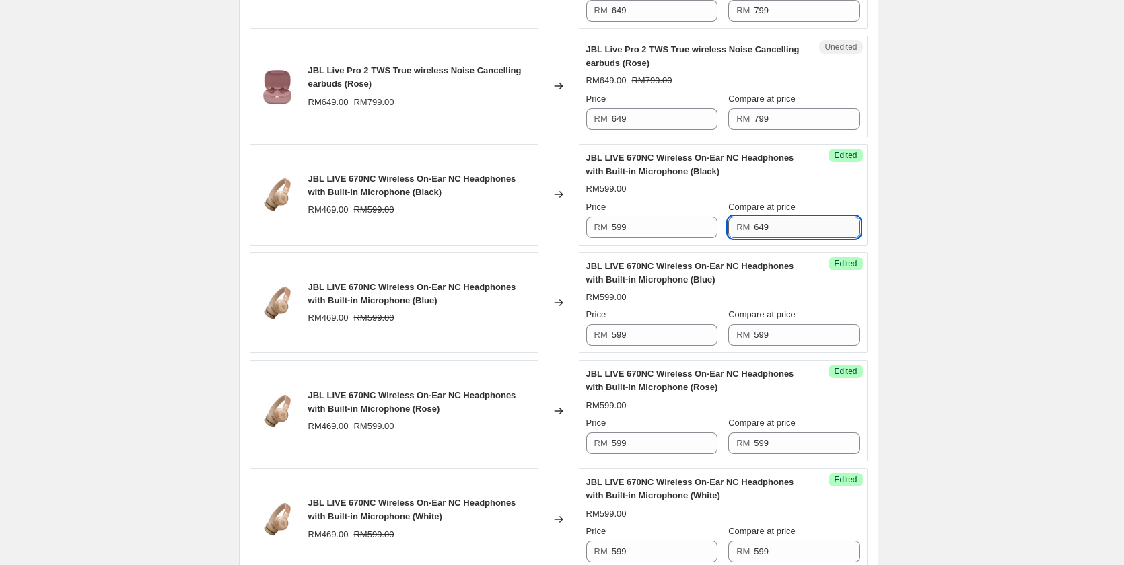
click at [799, 223] on input "649" at bounding box center [807, 228] width 106 height 22
type input "649"
click at [768, 334] on input "599" at bounding box center [807, 335] width 106 height 22
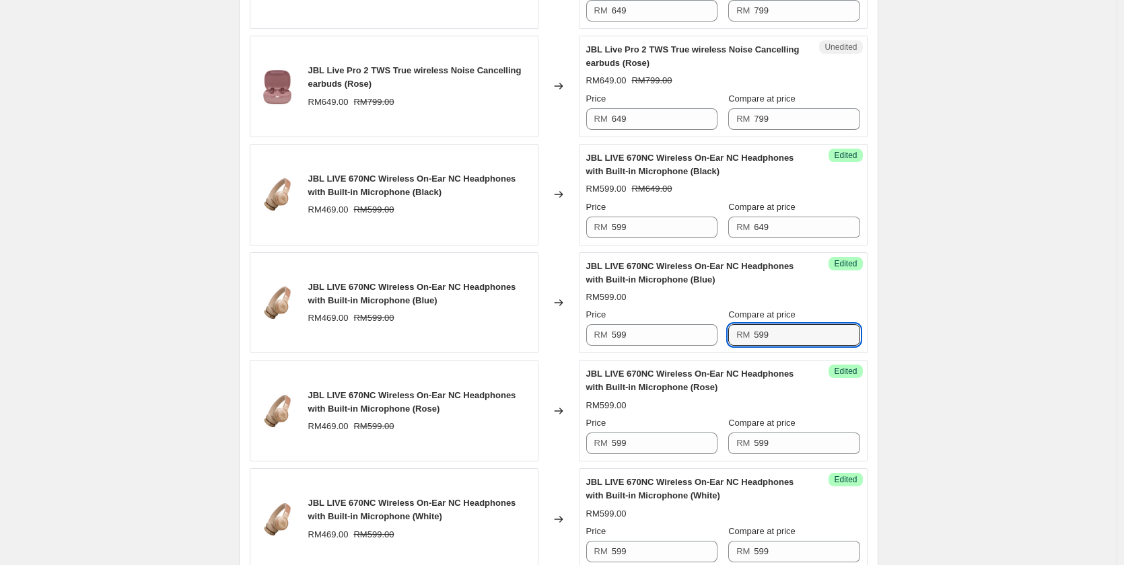
paste input "64"
type input "649"
click at [780, 438] on input "599" at bounding box center [807, 444] width 106 height 22
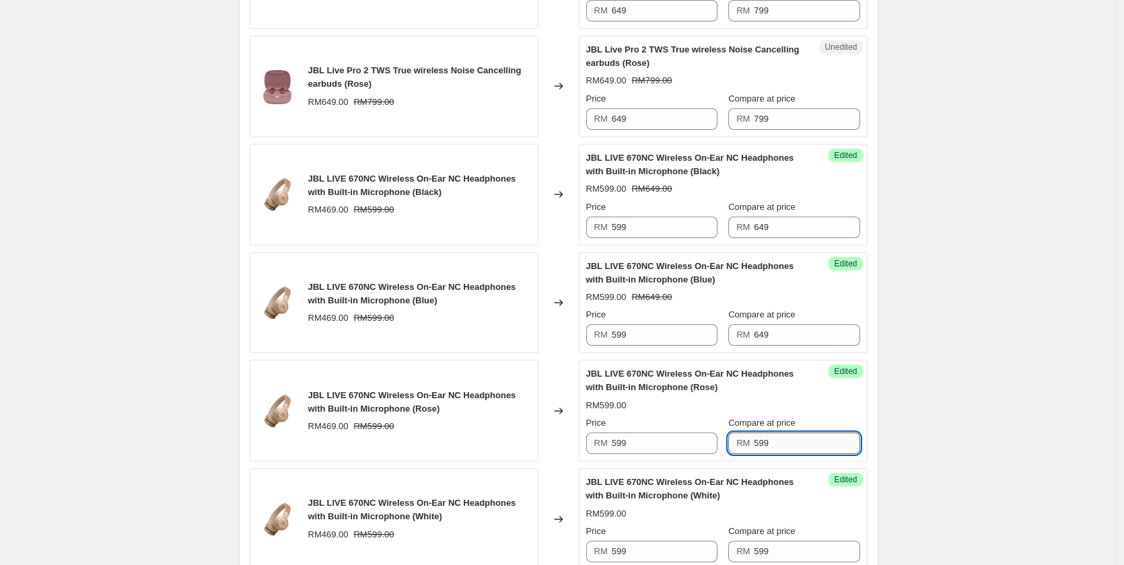
click at [780, 438] on input "599" at bounding box center [807, 444] width 106 height 22
paste input "64"
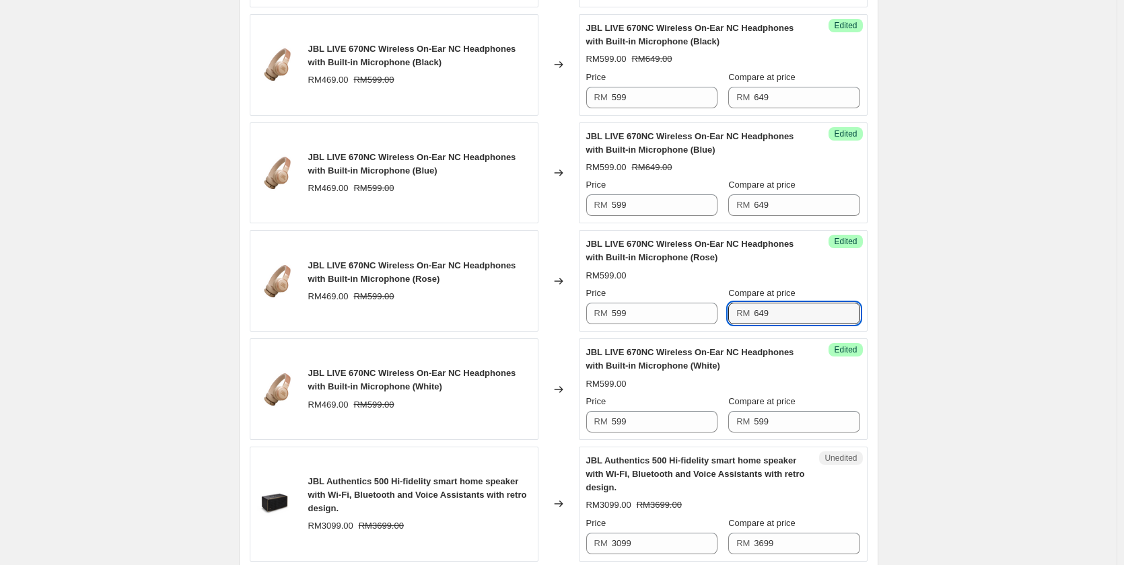
scroll to position [1769, 0]
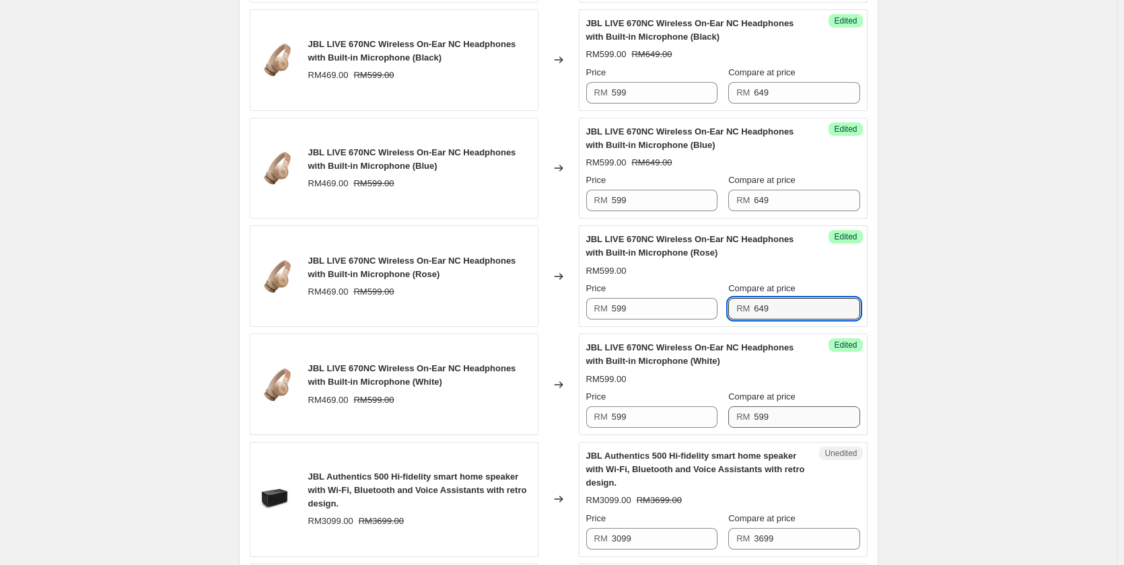
type input "649"
click at [788, 418] on input "599" at bounding box center [807, 417] width 106 height 22
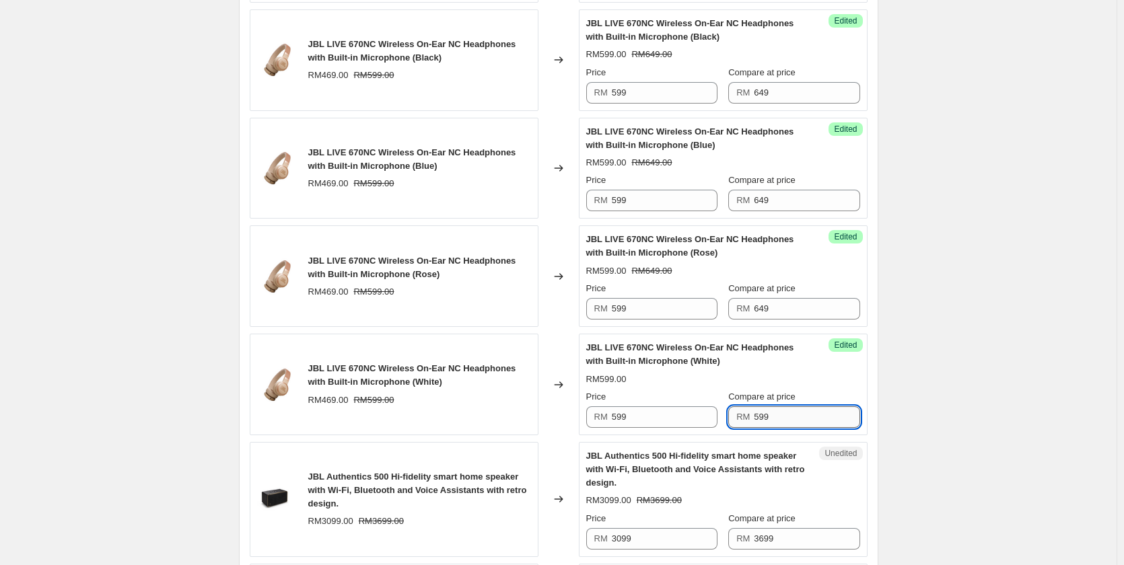
click at [788, 418] on input "599" at bounding box center [807, 417] width 106 height 22
paste input "64"
type input "649"
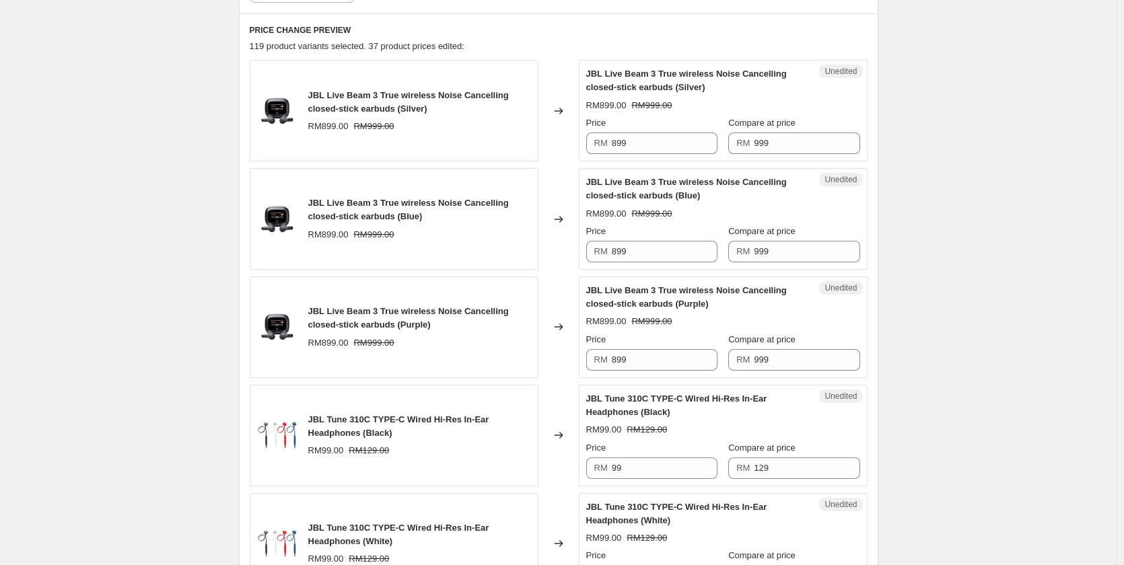
scroll to position [357, 0]
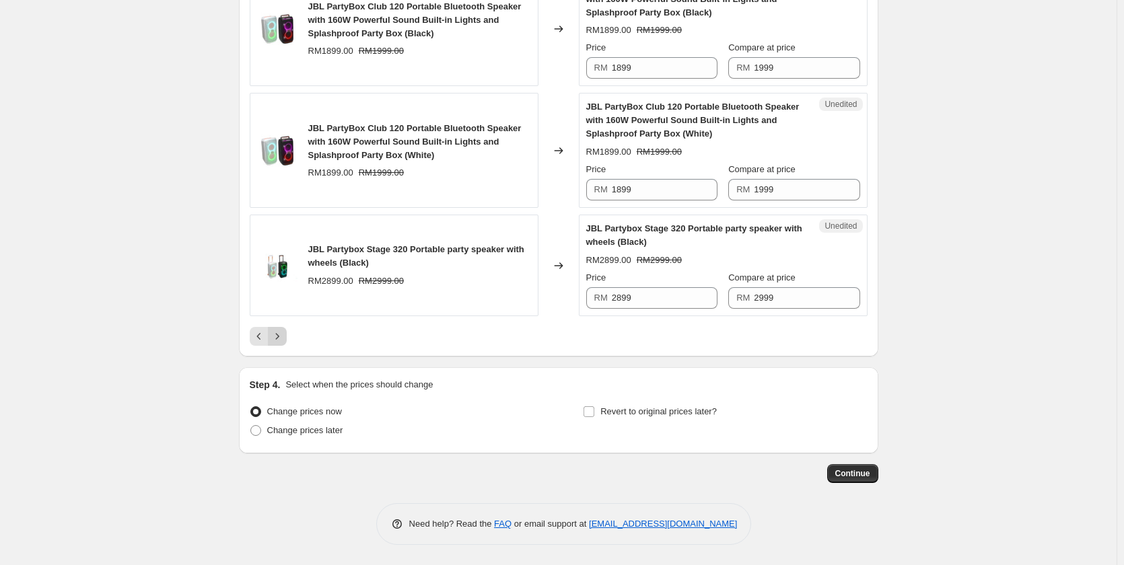
click at [280, 340] on icon "Next" at bounding box center [276, 336] width 13 height 13
click at [279, 340] on icon "Next" at bounding box center [276, 336] width 13 height 13
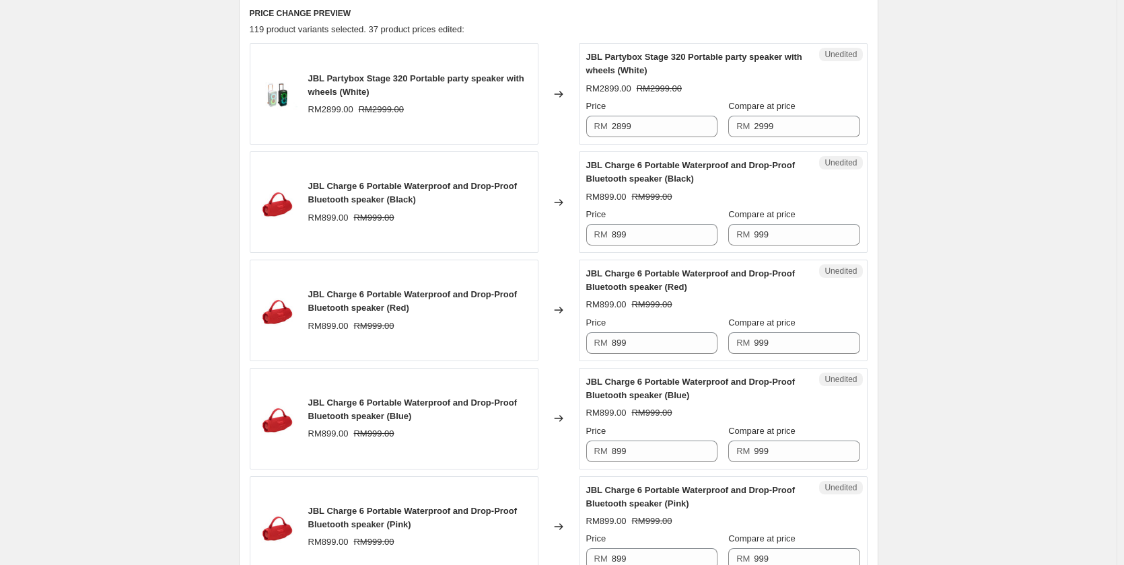
scroll to position [114, 0]
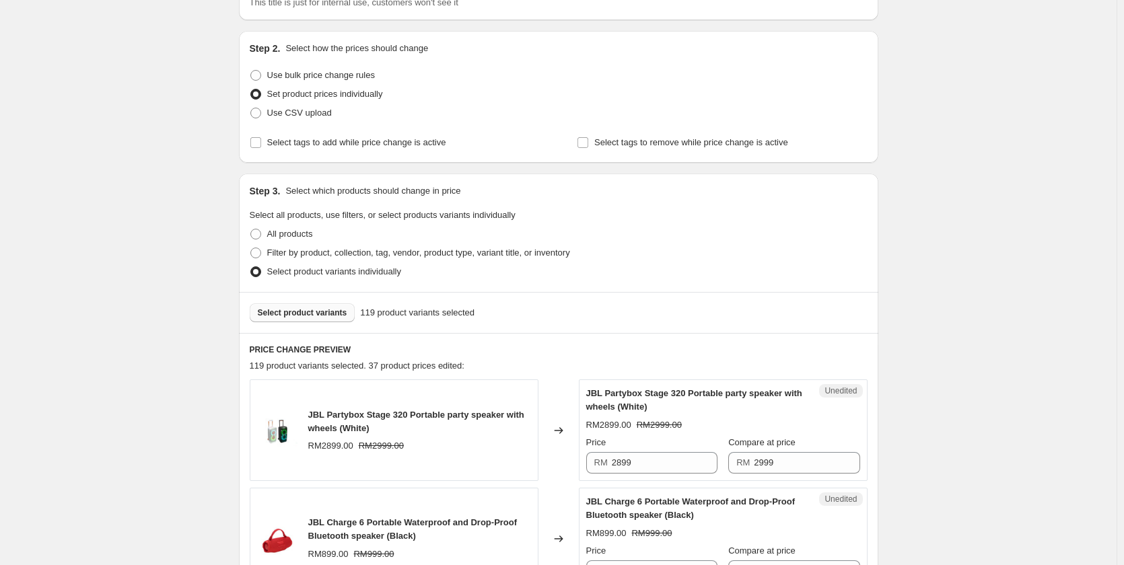
click at [283, 308] on span "Select product variants" at bounding box center [302, 312] width 89 height 11
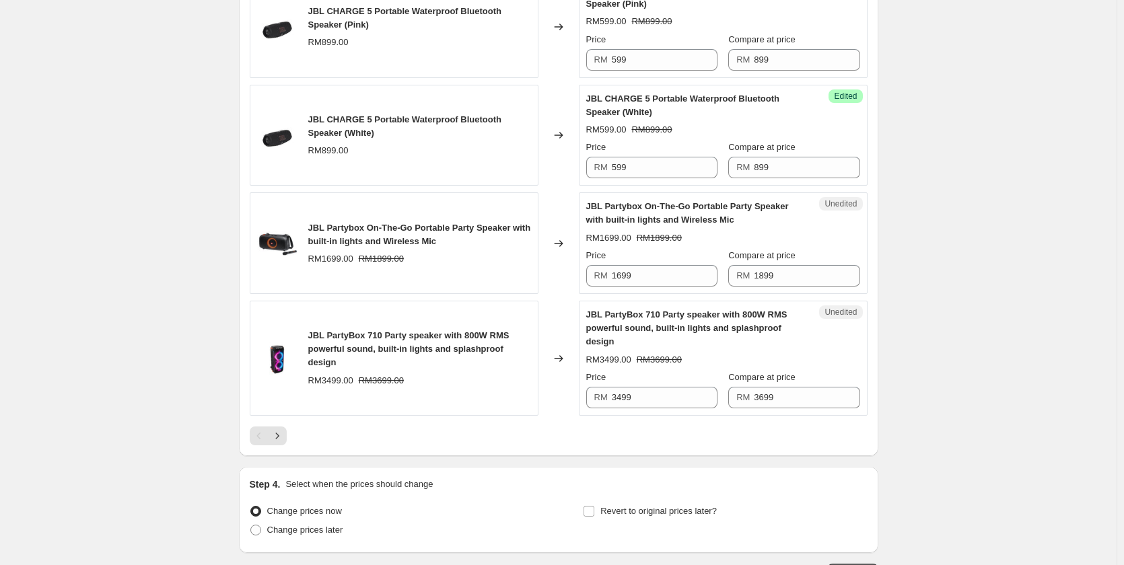
scroll to position [2200, 0]
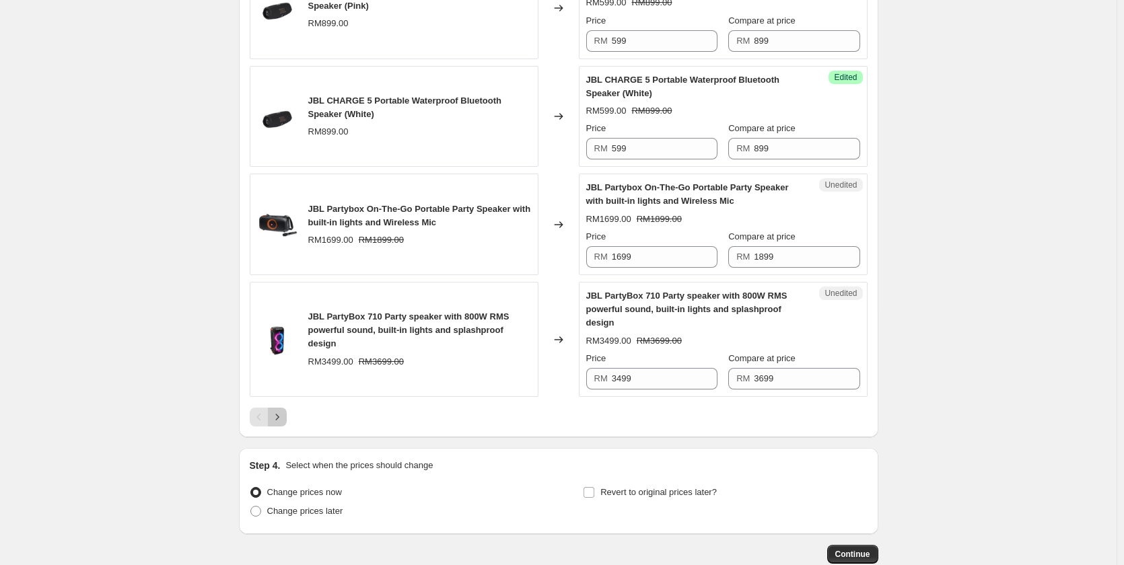
click at [287, 427] on button "Next" at bounding box center [277, 417] width 19 height 19
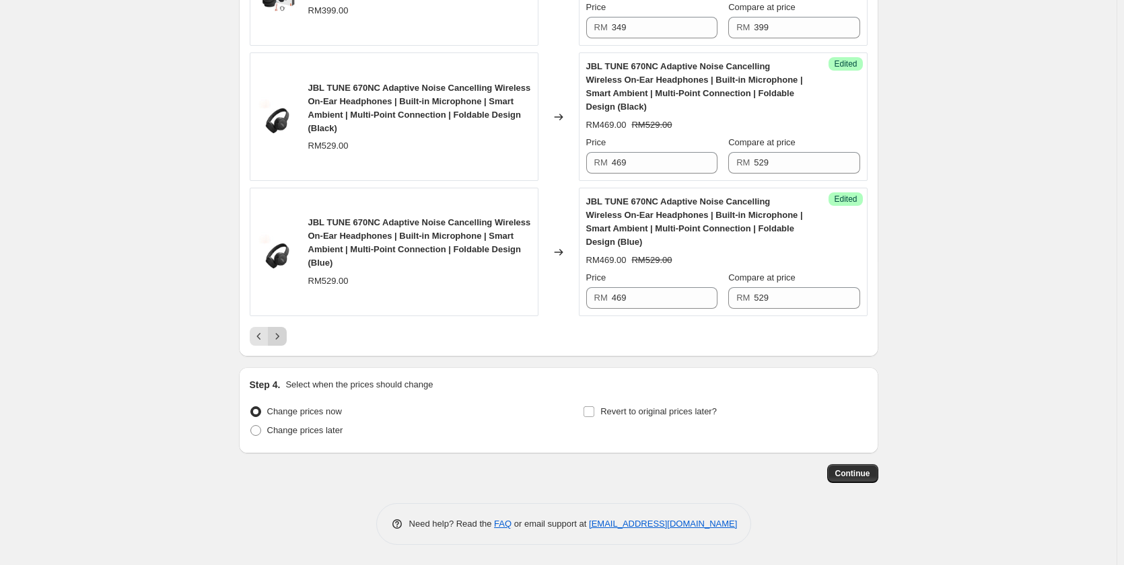
click at [287, 339] on button "Next" at bounding box center [277, 336] width 19 height 19
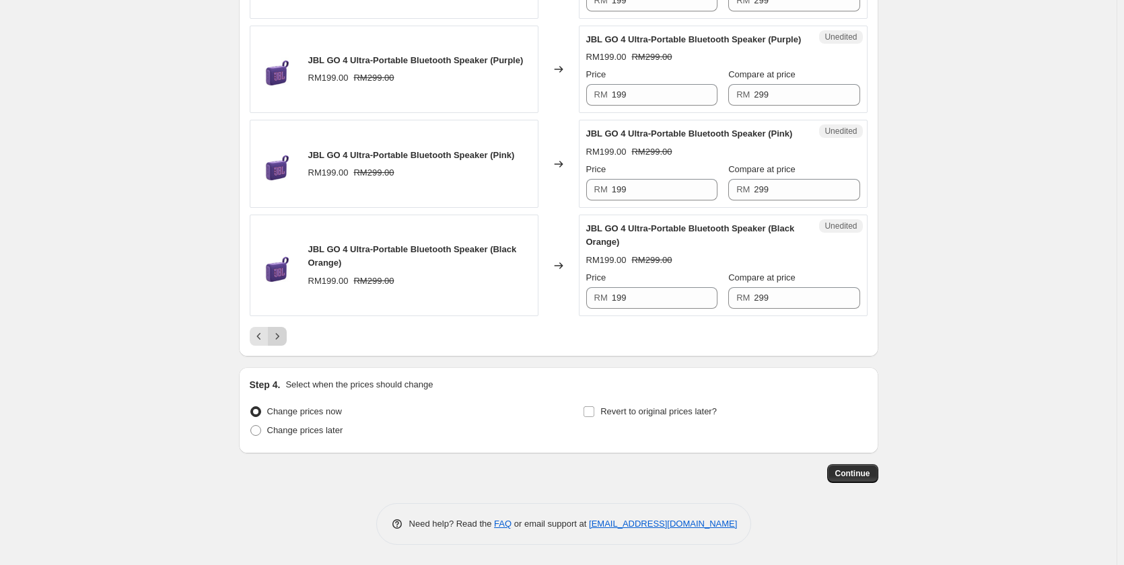
click at [284, 336] on icon "Next" at bounding box center [276, 336] width 13 height 13
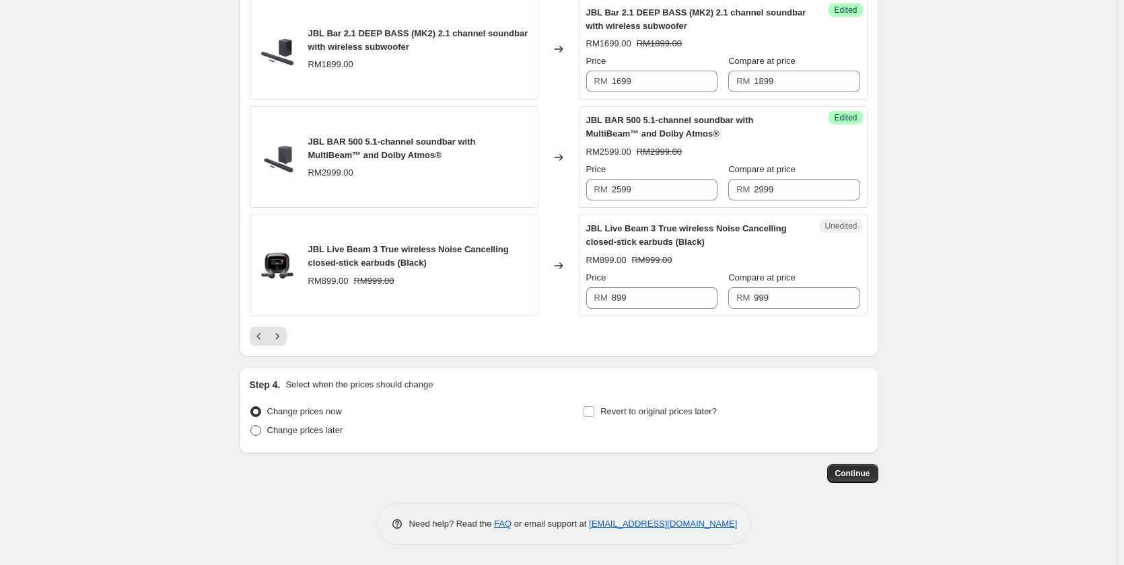
scroll to position [2240, 0]
click at [285, 344] on button "Next" at bounding box center [277, 336] width 19 height 19
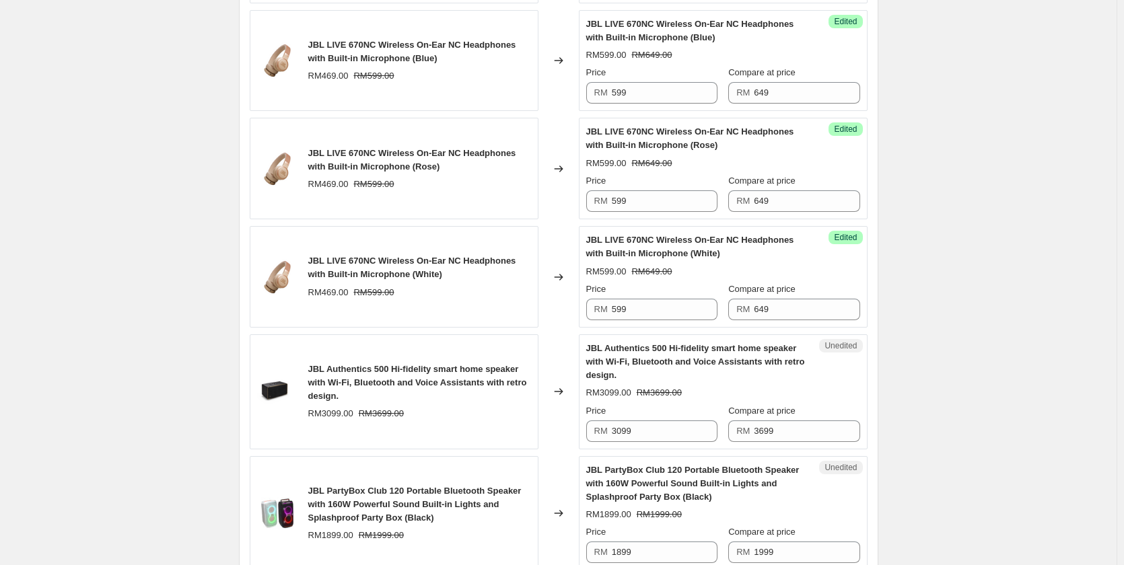
scroll to position [1837, 0]
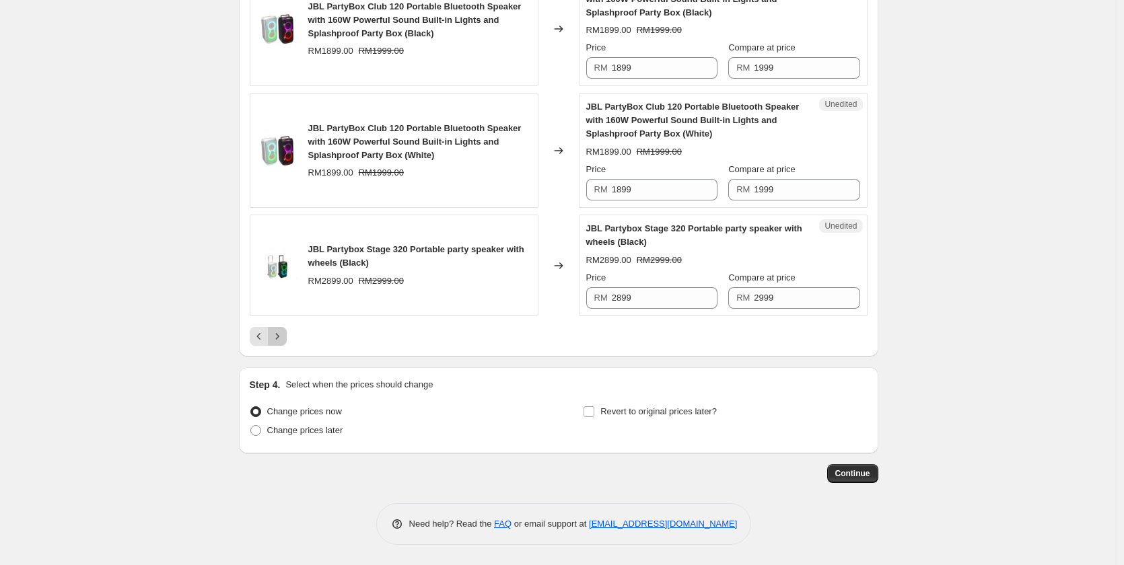
click at [279, 337] on icon "Next" at bounding box center [276, 336] width 13 height 13
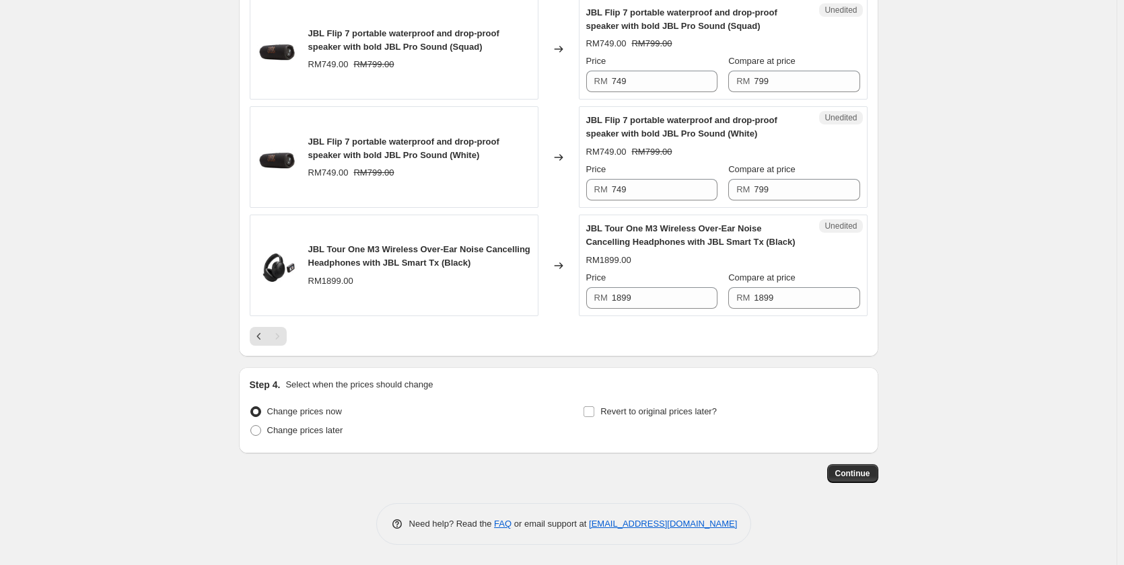
scroll to position [2267, 0]
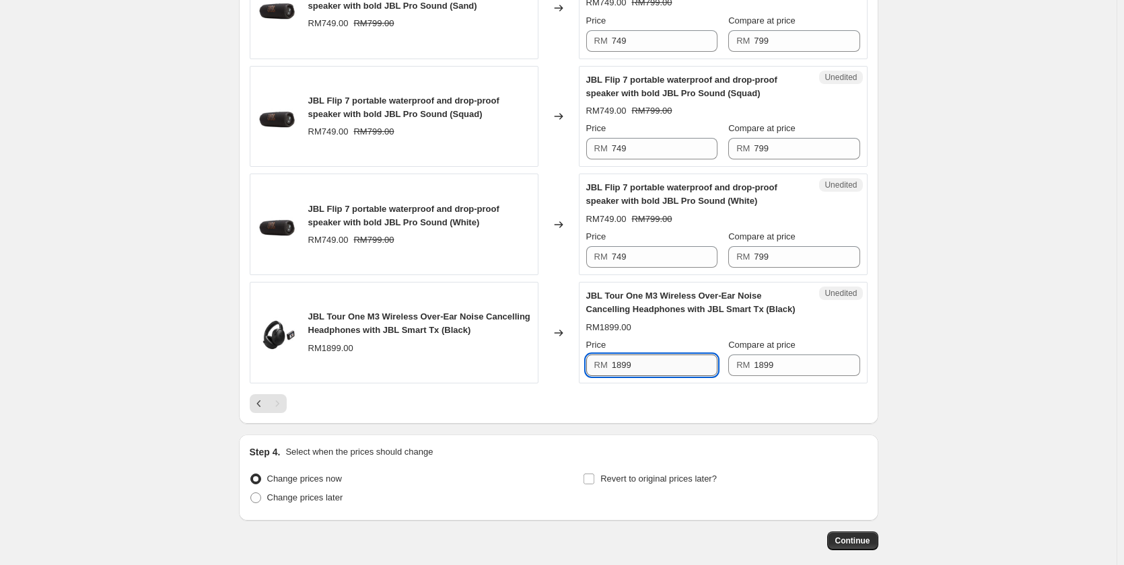
click at [645, 360] on input "1899" at bounding box center [665, 366] width 106 height 22
type input "1799"
click at [474, 396] on div at bounding box center [559, 403] width 618 height 19
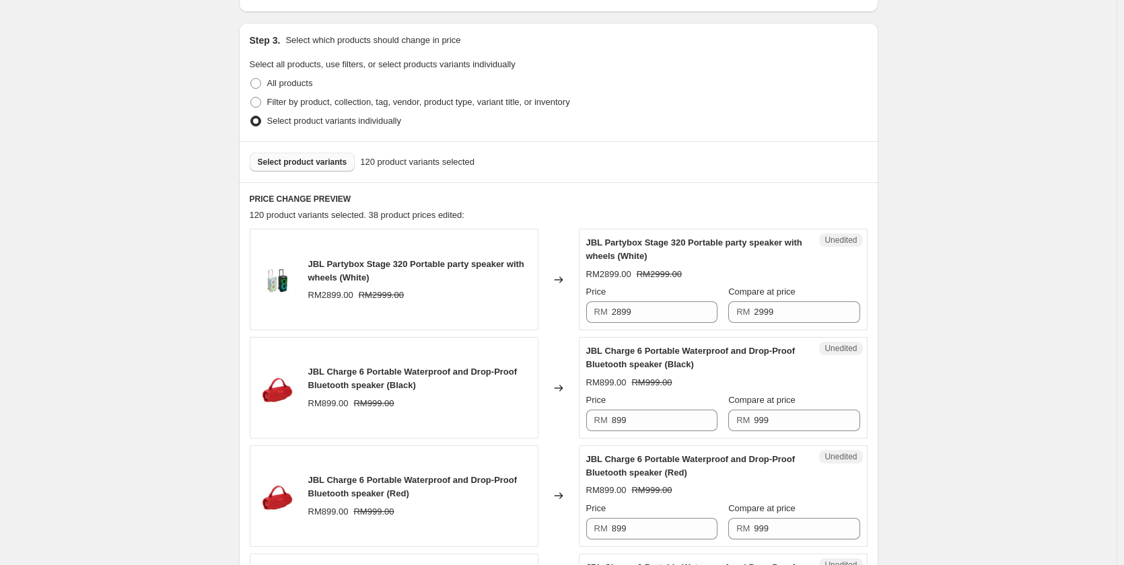
scroll to position [269, 0]
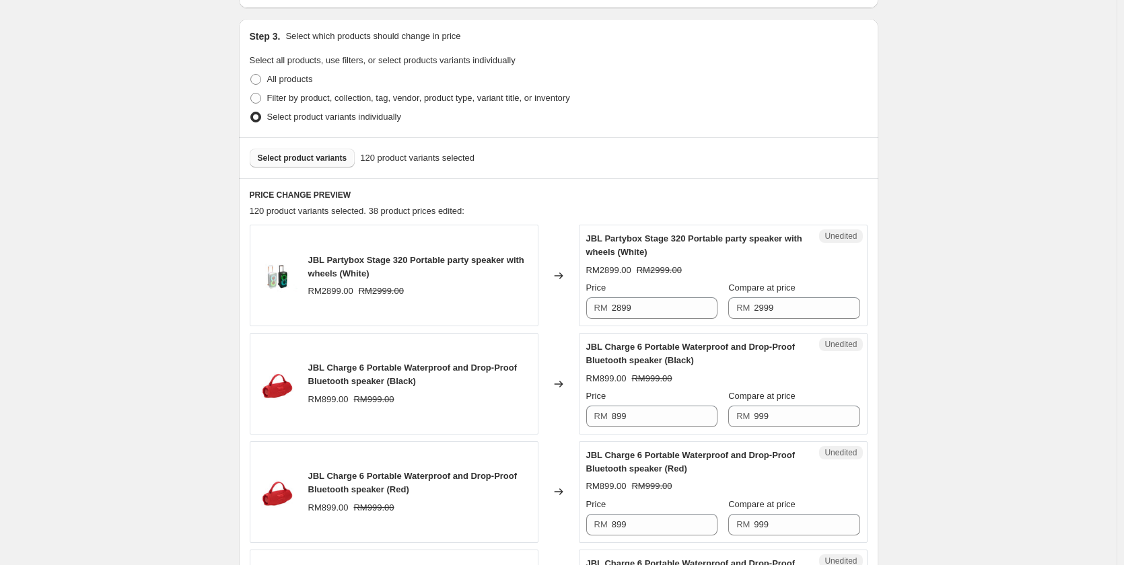
click at [298, 162] on span "Select product variants" at bounding box center [302, 158] width 89 height 11
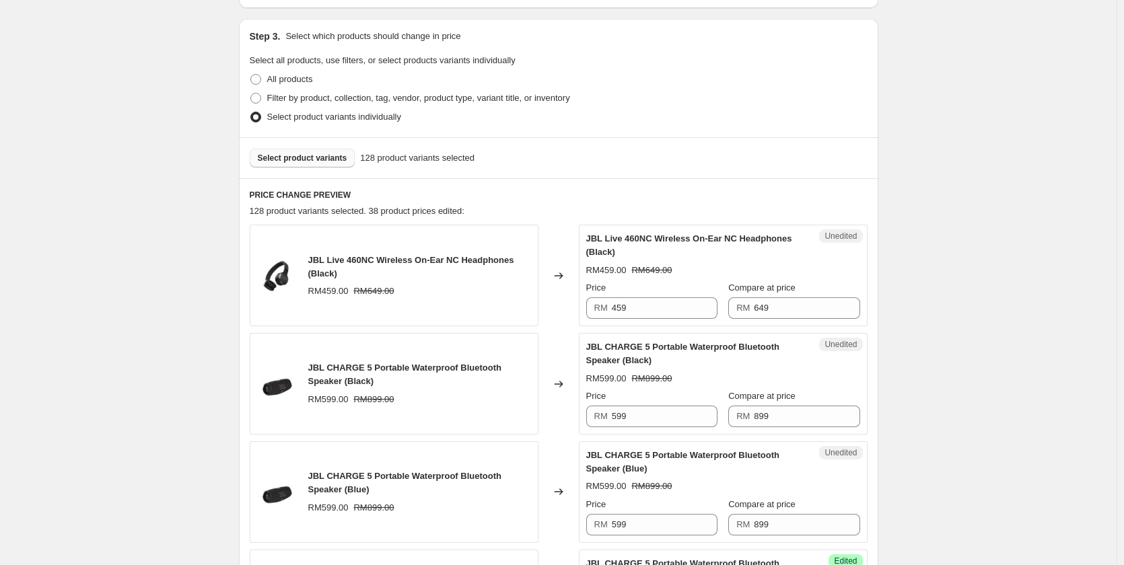
click at [320, 157] on span "Select product variants" at bounding box center [302, 158] width 89 height 11
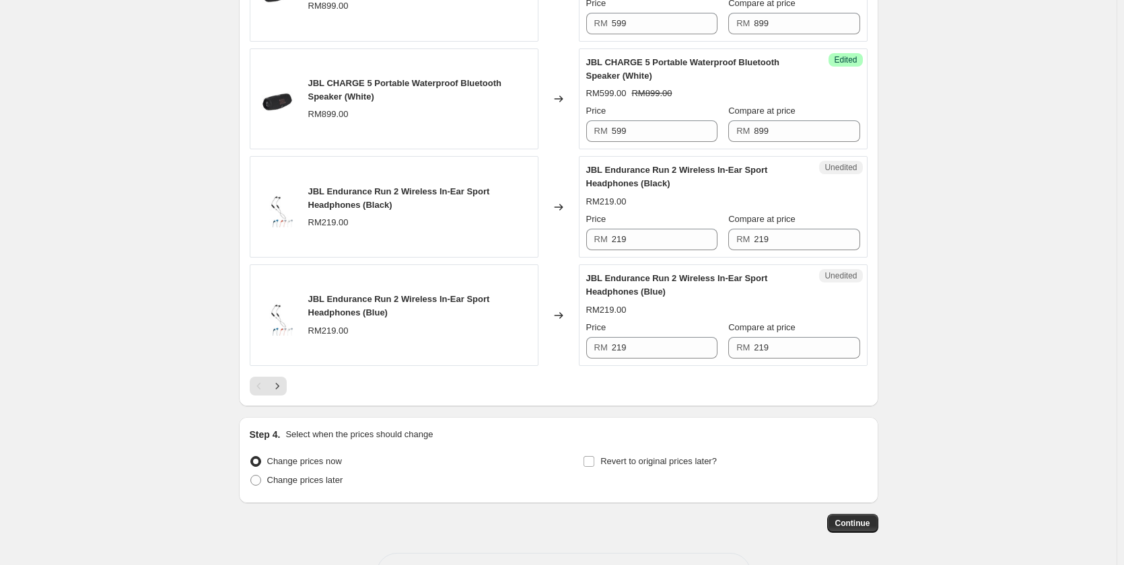
scroll to position [2281, 0]
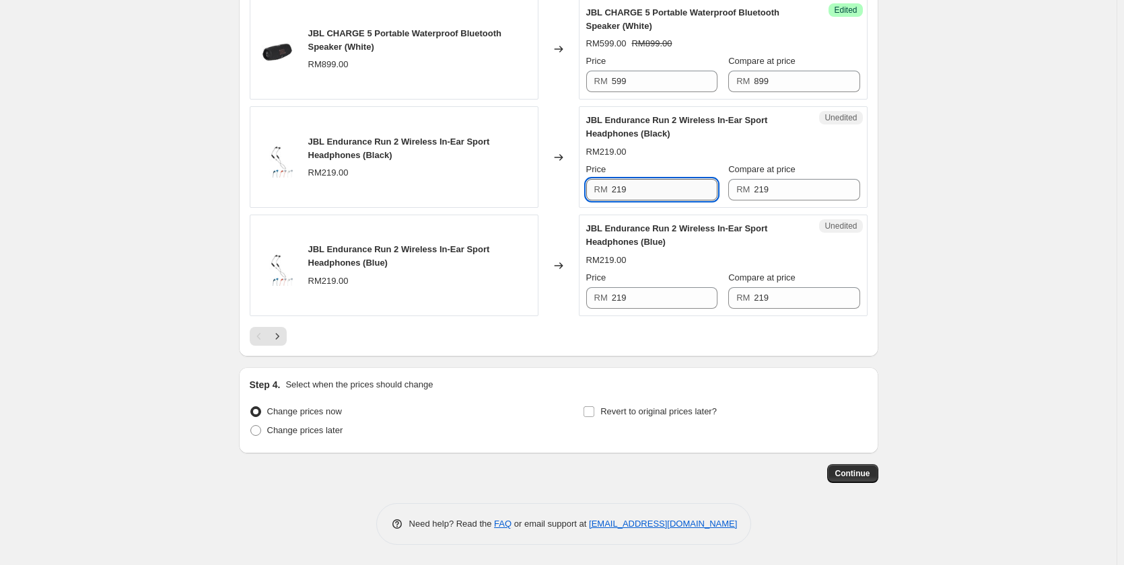
click at [657, 186] on input "219" at bounding box center [665, 190] width 106 height 22
type input "199"
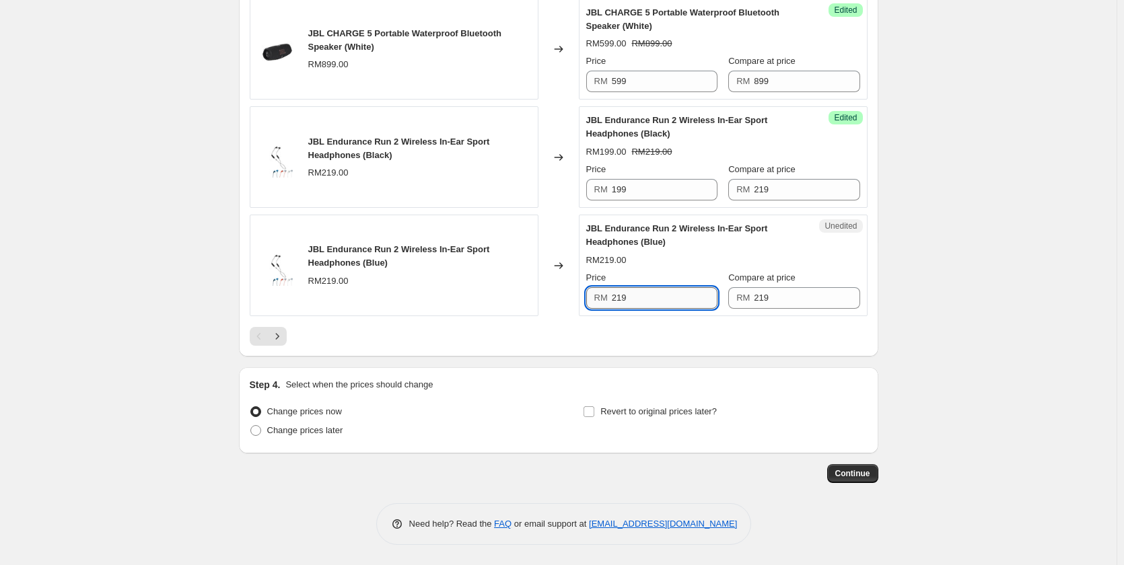
click at [643, 297] on input "219" at bounding box center [665, 298] width 106 height 22
type input "199"
click at [284, 336] on icon "Next" at bounding box center [276, 336] width 13 height 13
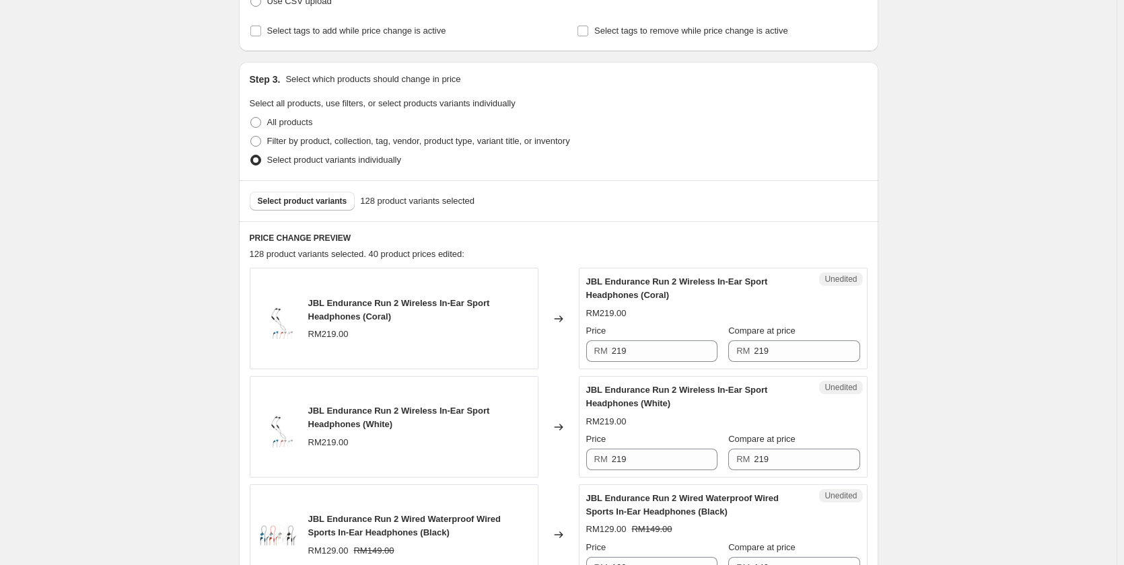
scroll to position [404, 0]
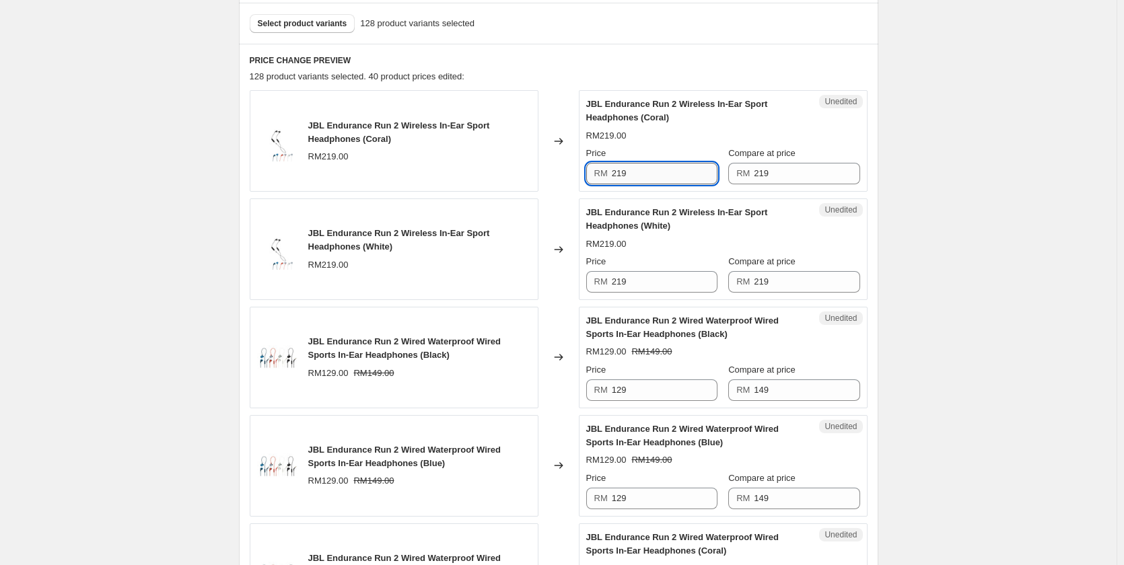
click at [657, 178] on input "219" at bounding box center [665, 174] width 106 height 22
click at [657, 178] on input "199" at bounding box center [665, 174] width 106 height 22
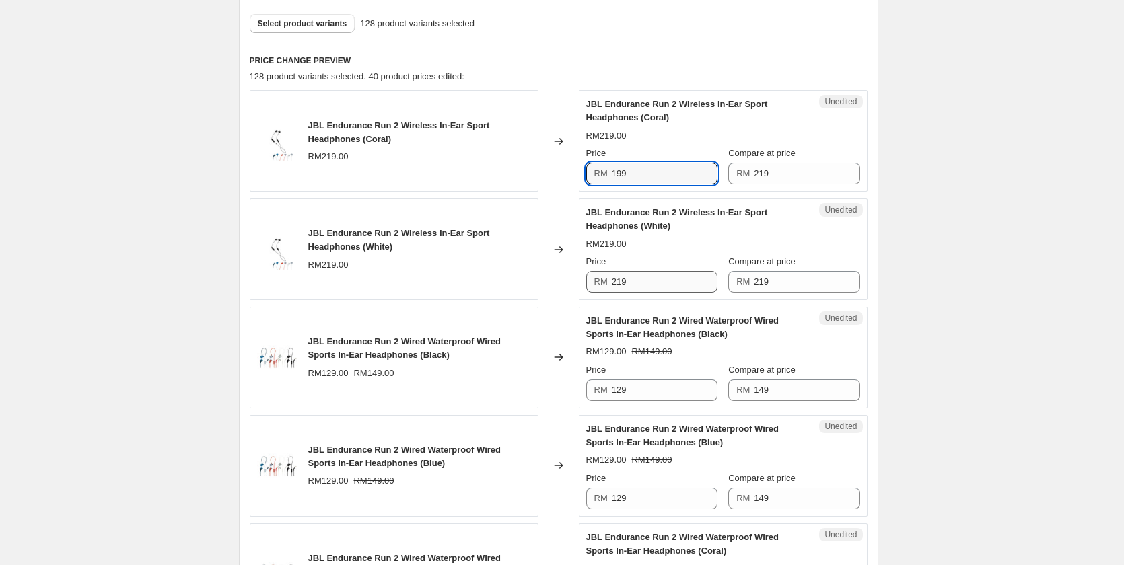
type input "199"
click at [674, 281] on input "219" at bounding box center [665, 282] width 106 height 22
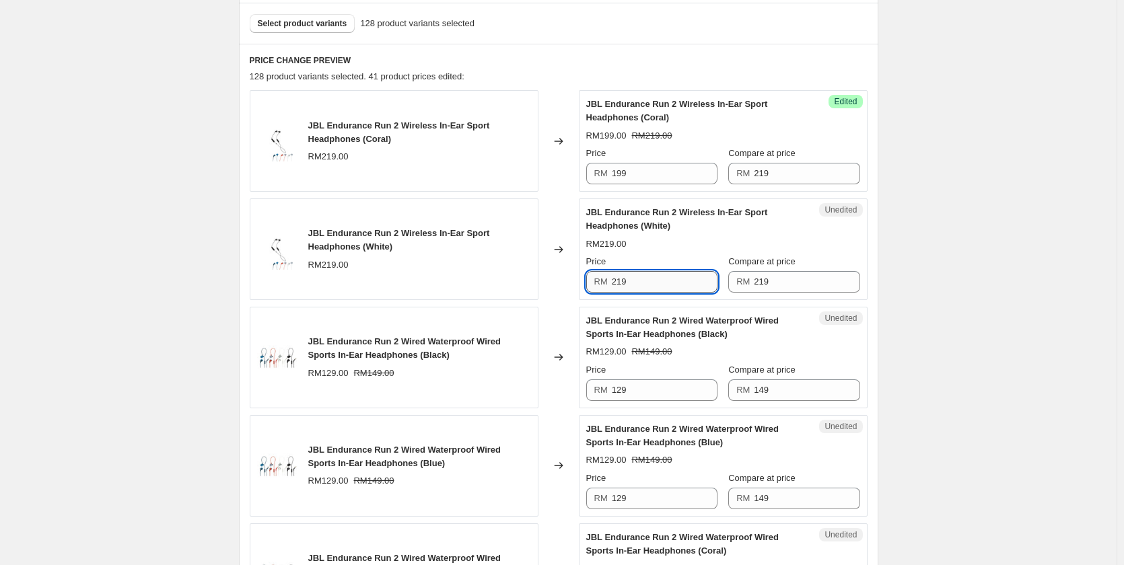
click at [674, 281] on input "219" at bounding box center [665, 282] width 106 height 22
paste input "19"
type input "199"
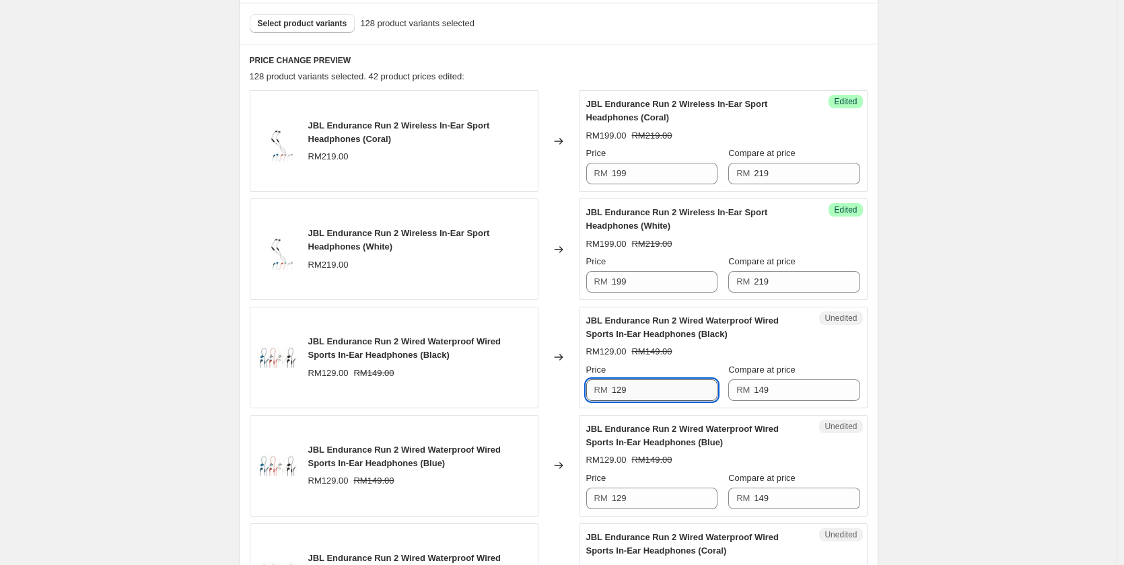
click at [653, 392] on input "129" at bounding box center [665, 390] width 106 height 22
paste input "9"
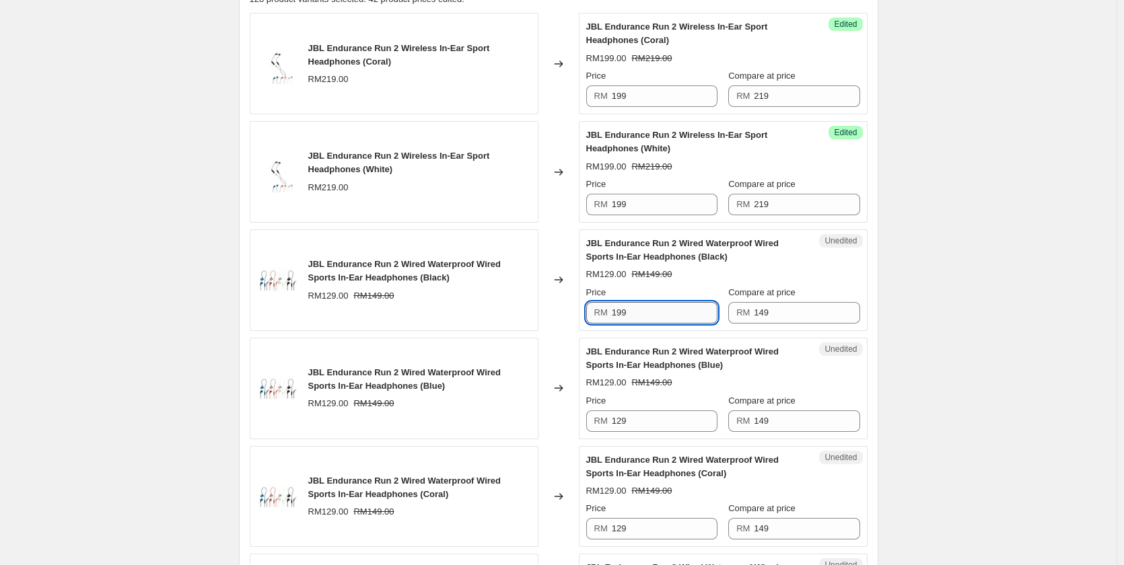
scroll to position [538, 0]
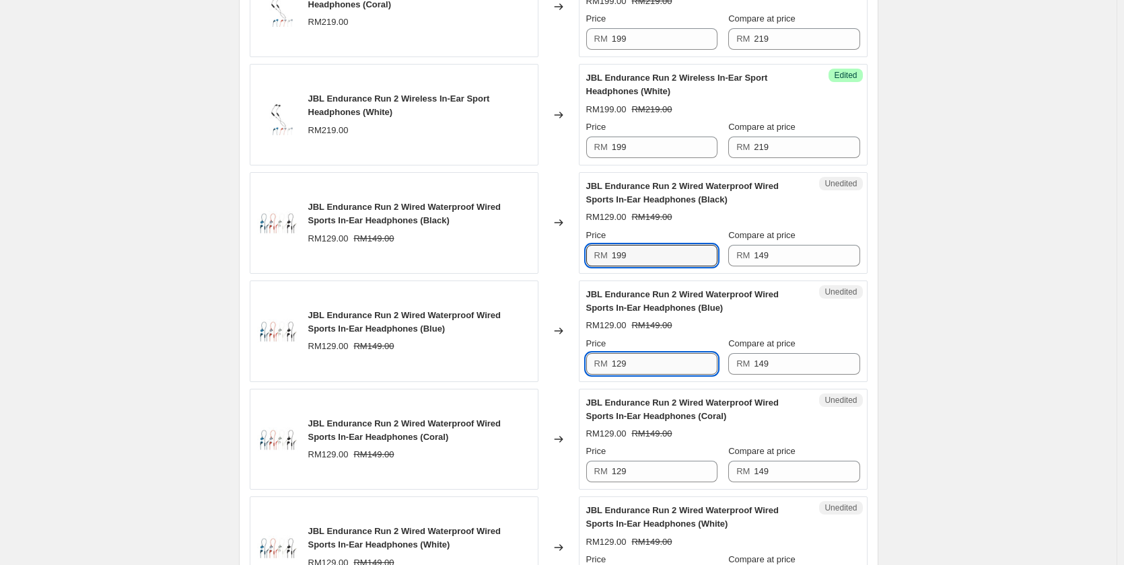
click at [649, 367] on div "JBL Endurance Run 2 Wired Waterproof Wired Sports In-Ear Headphones (Blue) RM12…" at bounding box center [723, 331] width 274 height 87
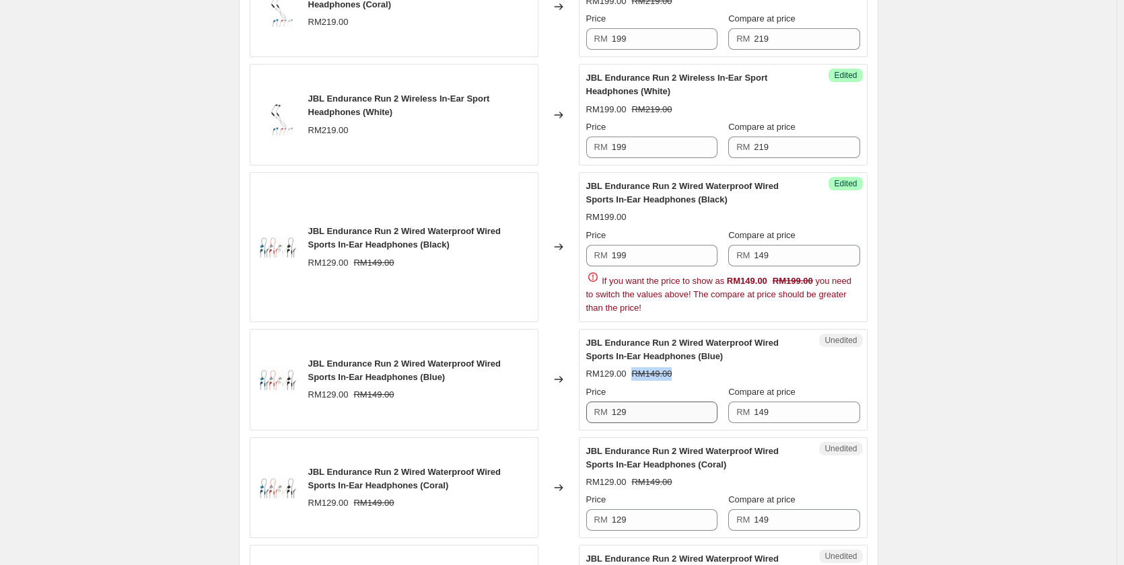
click at [649, 369] on span "RM149.00" at bounding box center [651, 374] width 40 height 10
click at [637, 252] on input "199" at bounding box center [665, 256] width 106 height 22
type input "129"
click at [685, 238] on div "Price" at bounding box center [651, 235] width 131 height 13
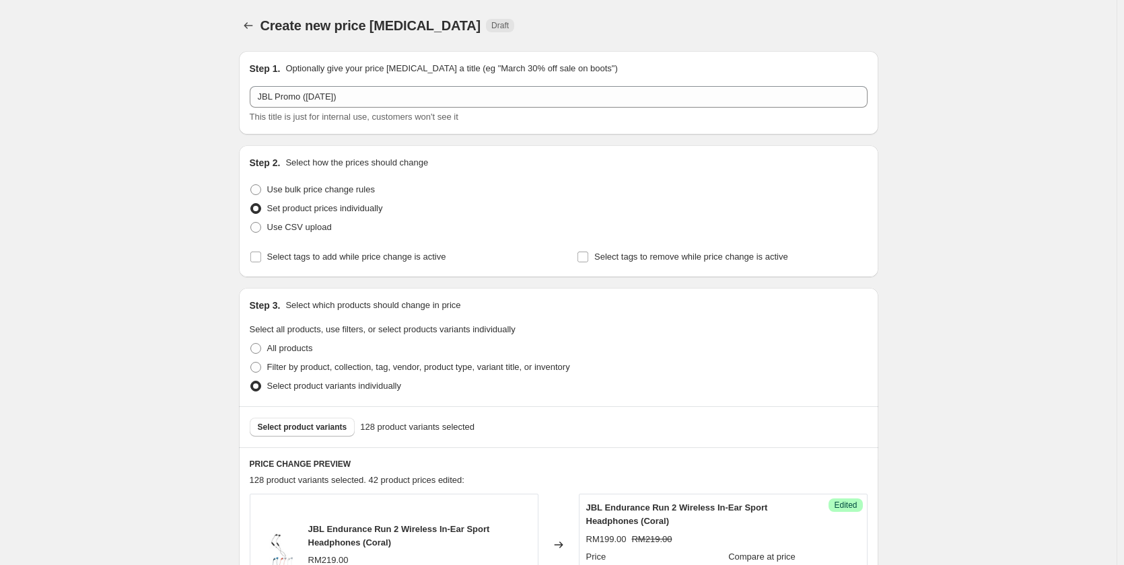
scroll to position [269, 0]
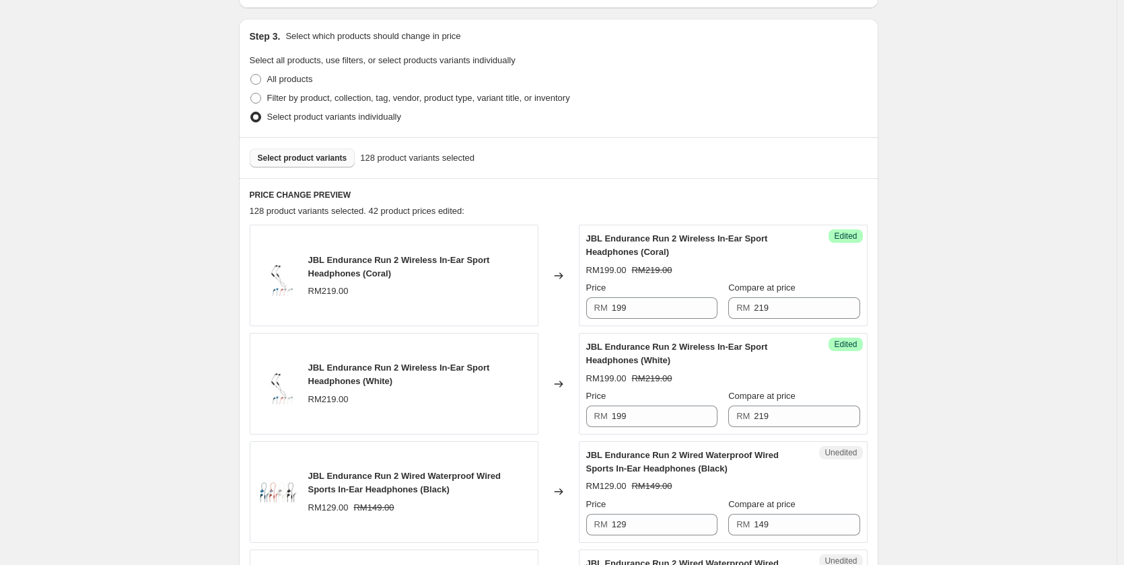
click at [284, 159] on span "Select product variants" at bounding box center [302, 158] width 89 height 11
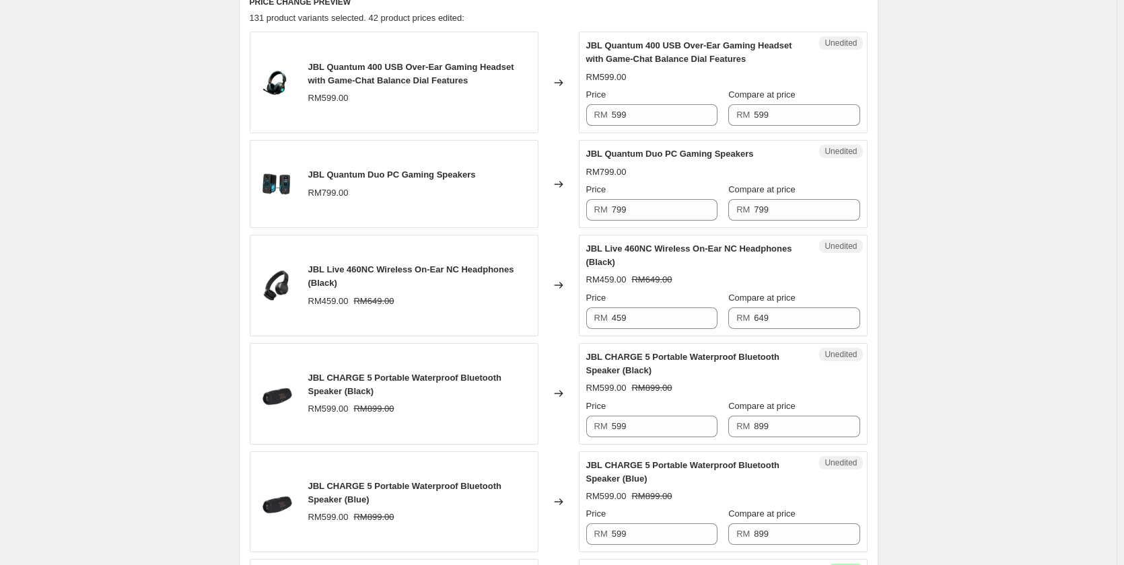
scroll to position [471, 0]
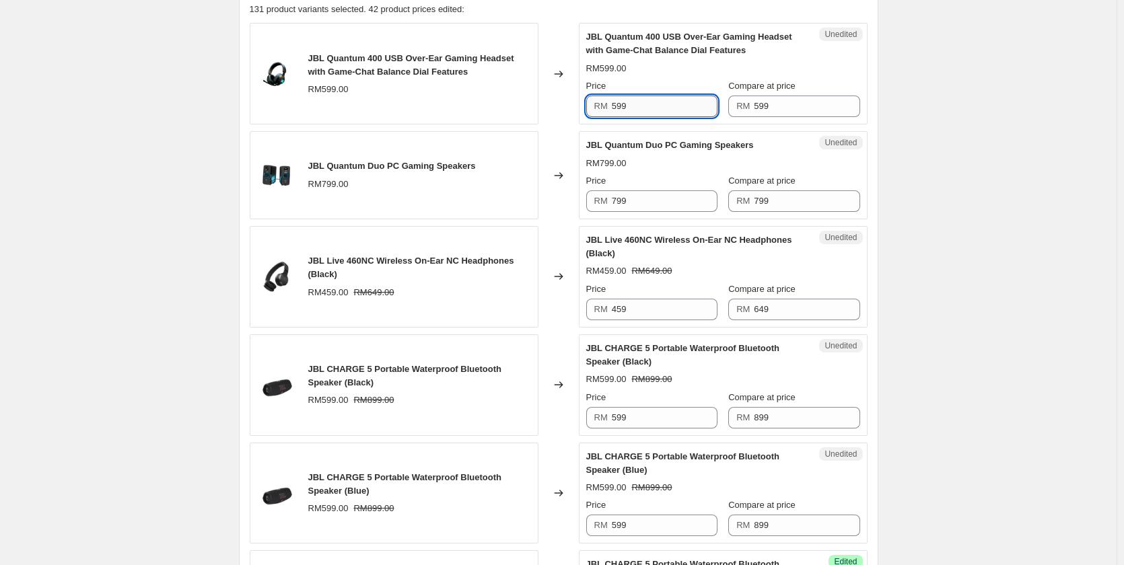
click at [667, 98] on input "599" at bounding box center [665, 107] width 106 height 22
type input "399"
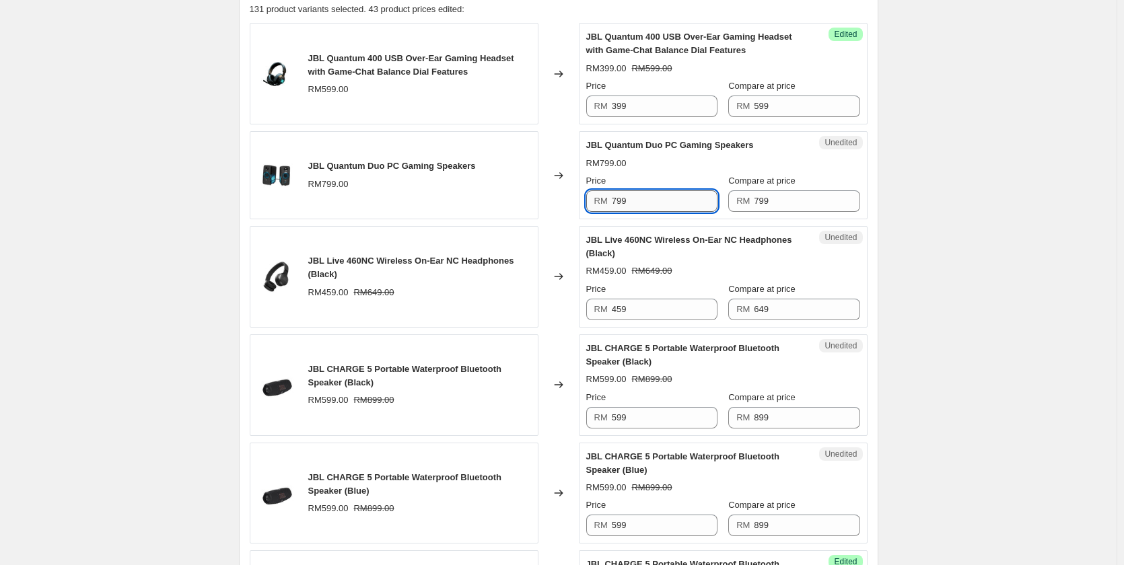
click at [647, 193] on input "799" at bounding box center [665, 201] width 106 height 22
type input "699"
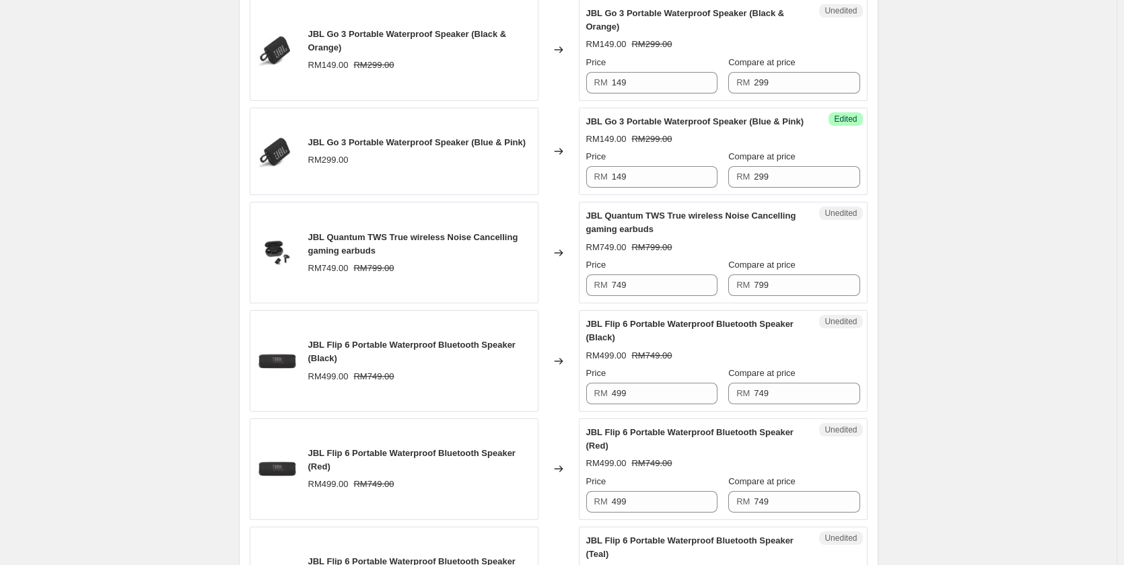
scroll to position [1749, 0]
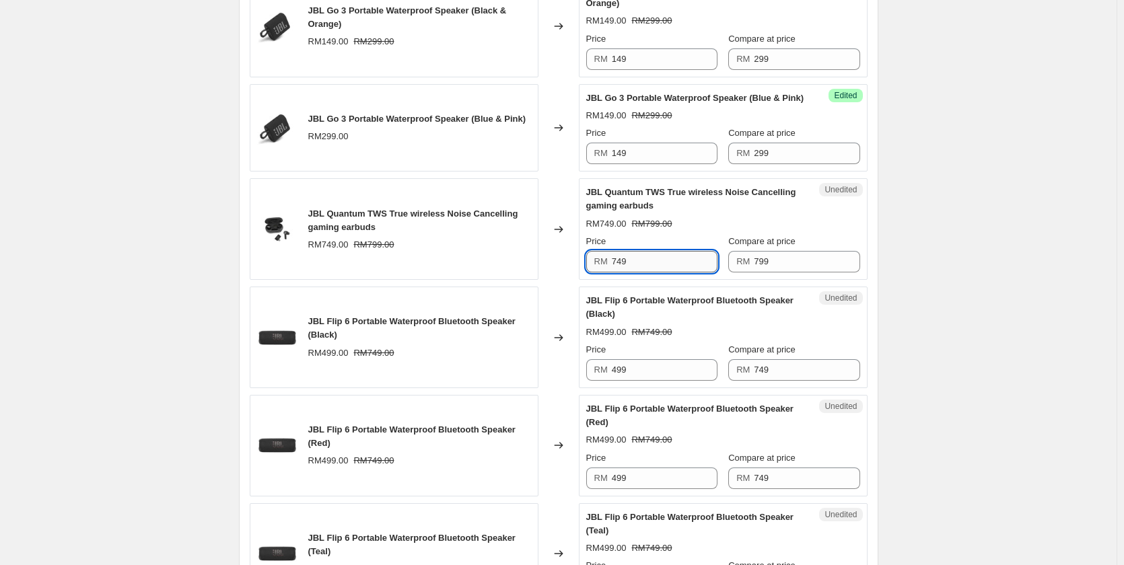
click at [633, 272] on input "749" at bounding box center [665, 262] width 106 height 22
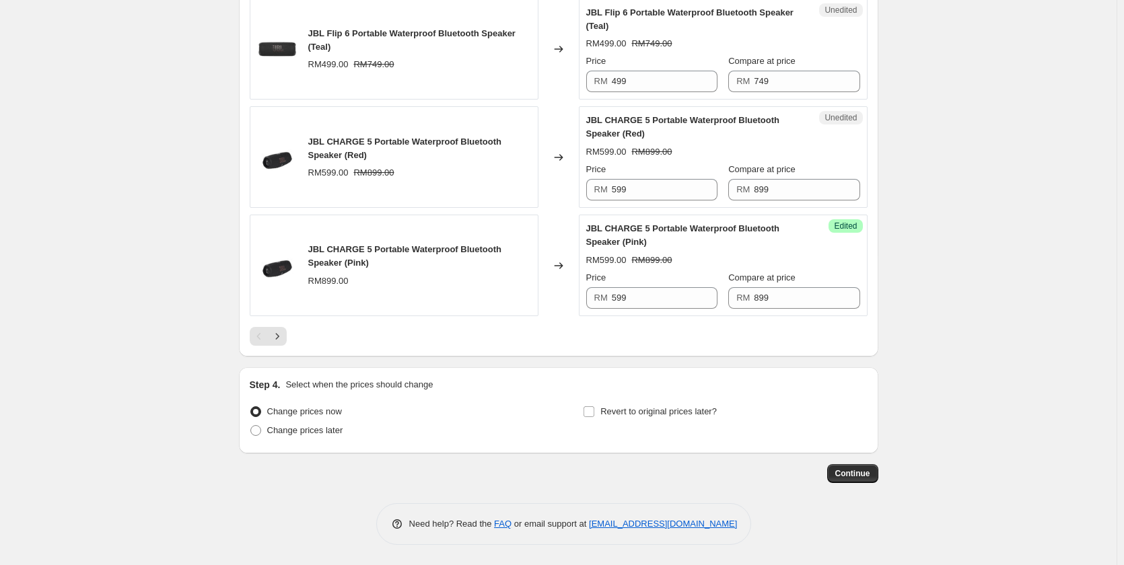
scroll to position [2267, 0]
click at [651, 419] on label "Revert to original prices later?" at bounding box center [650, 411] width 134 height 19
click at [594, 417] on input "Revert to original prices later?" at bounding box center [588, 411] width 11 height 11
checkbox input "true"
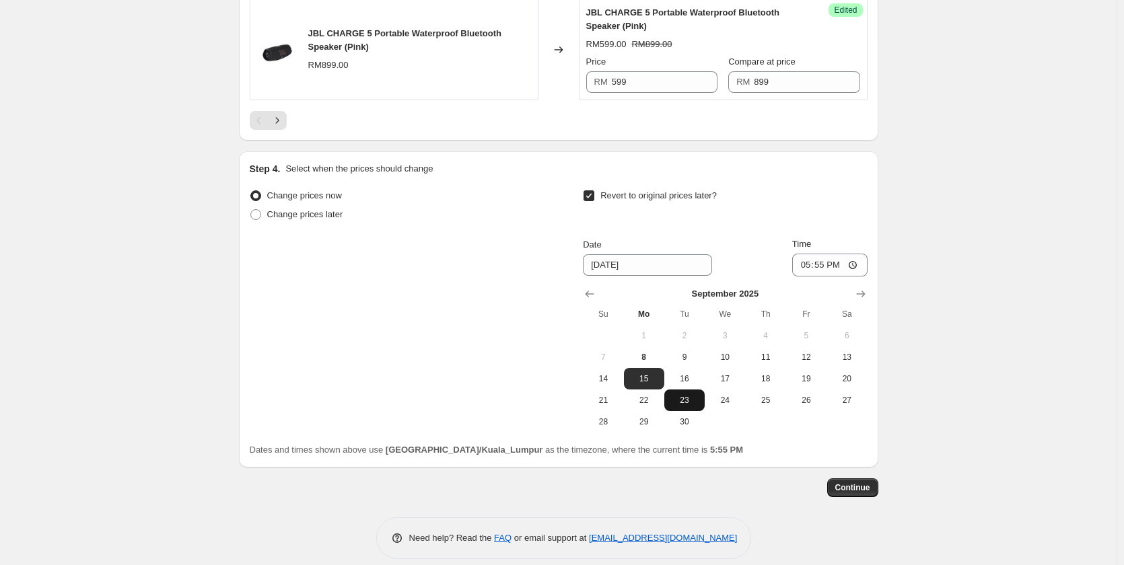
scroll to position [2497, 0]
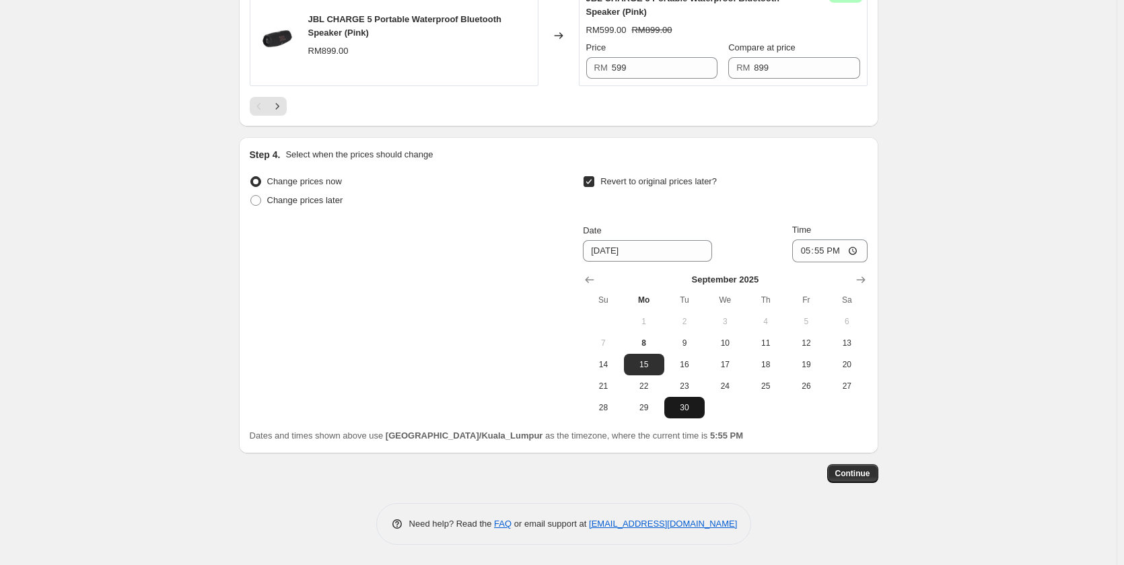
click at [690, 401] on button "30" at bounding box center [684, 408] width 40 height 22
type input "[DATE]"
click at [809, 257] on input "17:55" at bounding box center [829, 251] width 75 height 23
type input "23:59"
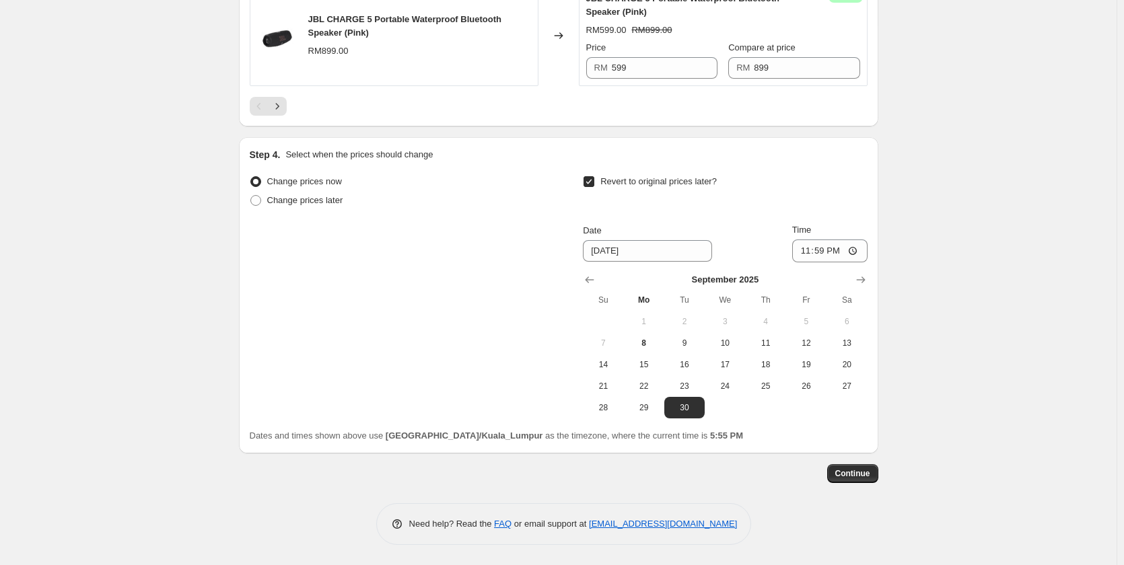
click at [868, 470] on span "Continue" at bounding box center [852, 473] width 35 height 11
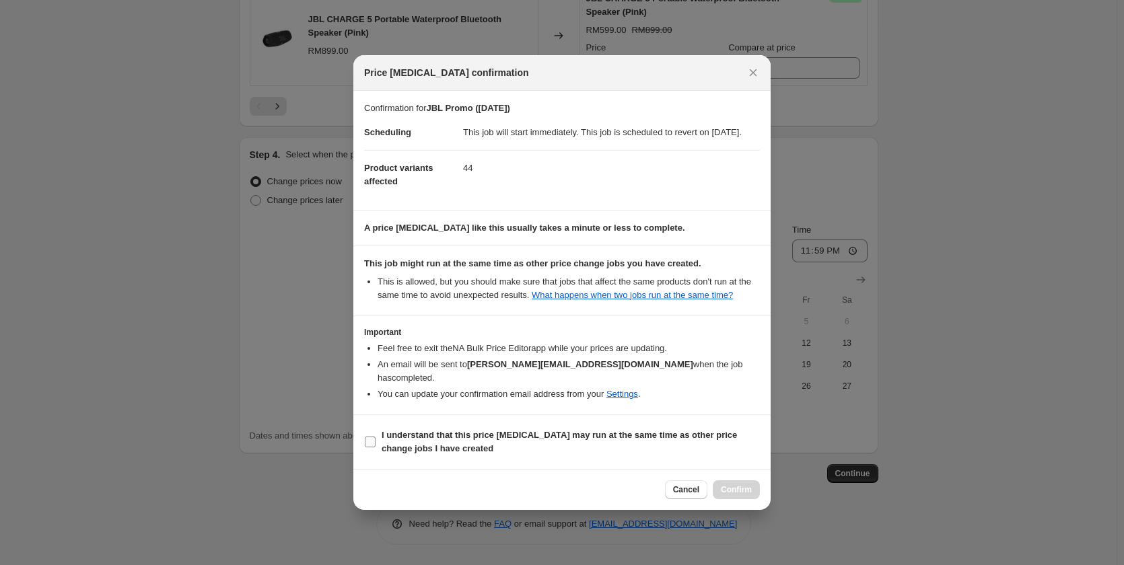
click at [593, 435] on b "I understand that this price [MEDICAL_DATA] may run at the same time as other p…" at bounding box center [558, 442] width 355 height 24
click at [375, 437] on input "I understand that this price [MEDICAL_DATA] may run at the same time as other p…" at bounding box center [370, 442] width 11 height 11
checkbox input "true"
click at [742, 481] on button "Confirm" at bounding box center [735, 489] width 47 height 19
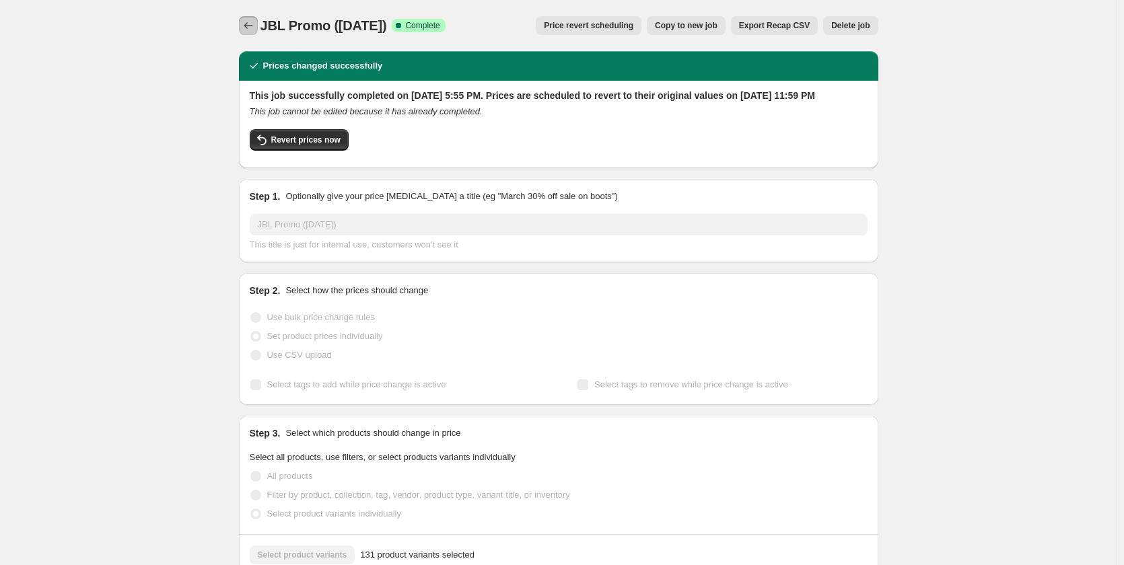
click at [244, 22] on button "Price change jobs" at bounding box center [248, 25] width 19 height 19
